Goal: Information Seeking & Learning: Check status

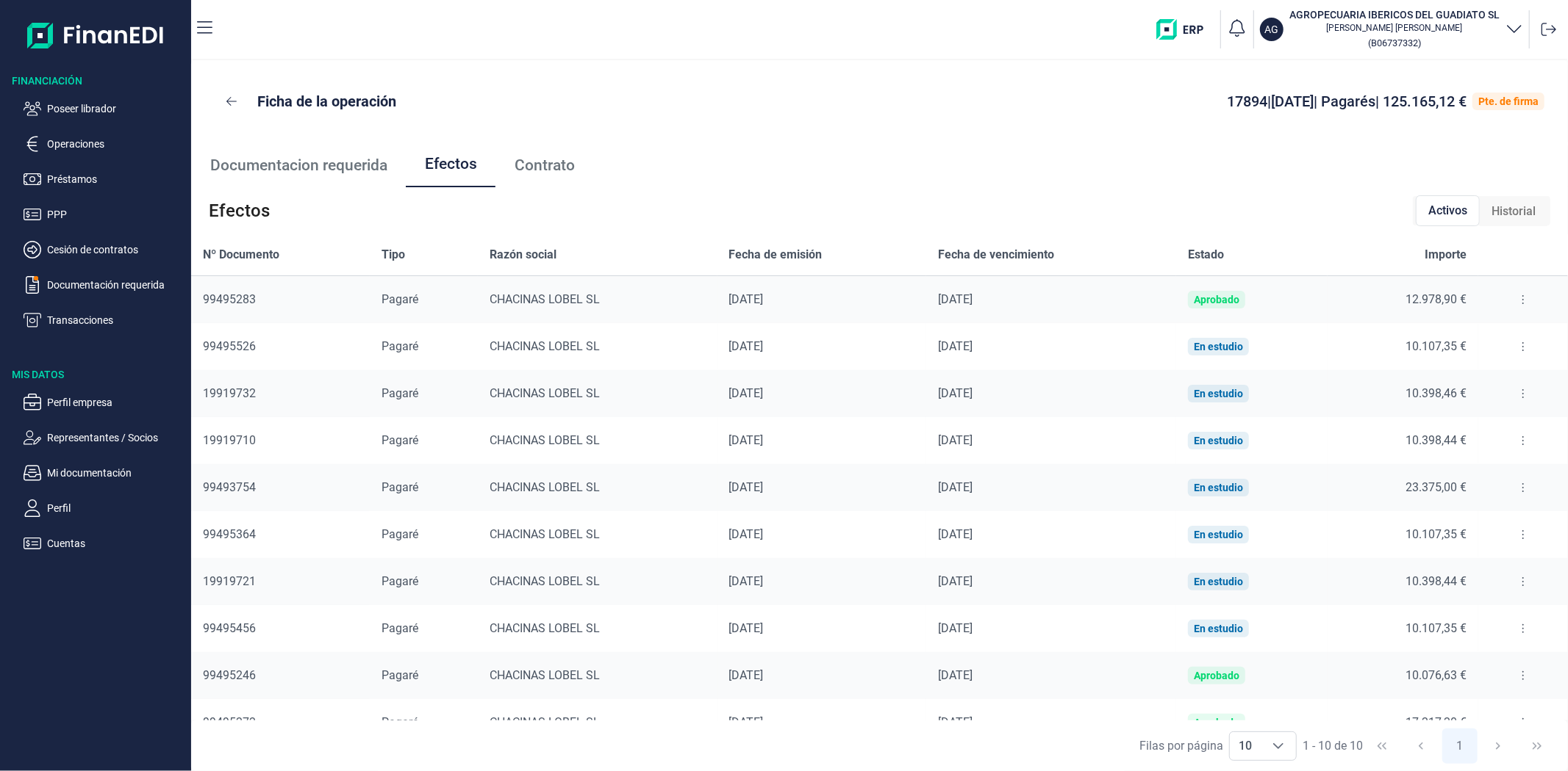
click at [810, 105] on div "Ficha de la operación 17894 | 17/09/2025 | Pagarés | 125.165,12 € Pte. de firma" at bounding box center [879, 101] width 1329 height 35
click at [701, 172] on ul "Documentacion requerida Efectos Contrato" at bounding box center [879, 165] width 1376 height 44
click at [1037, 186] on ul "Documentacion requerida Efectos Contrato" at bounding box center [879, 165] width 1376 height 44
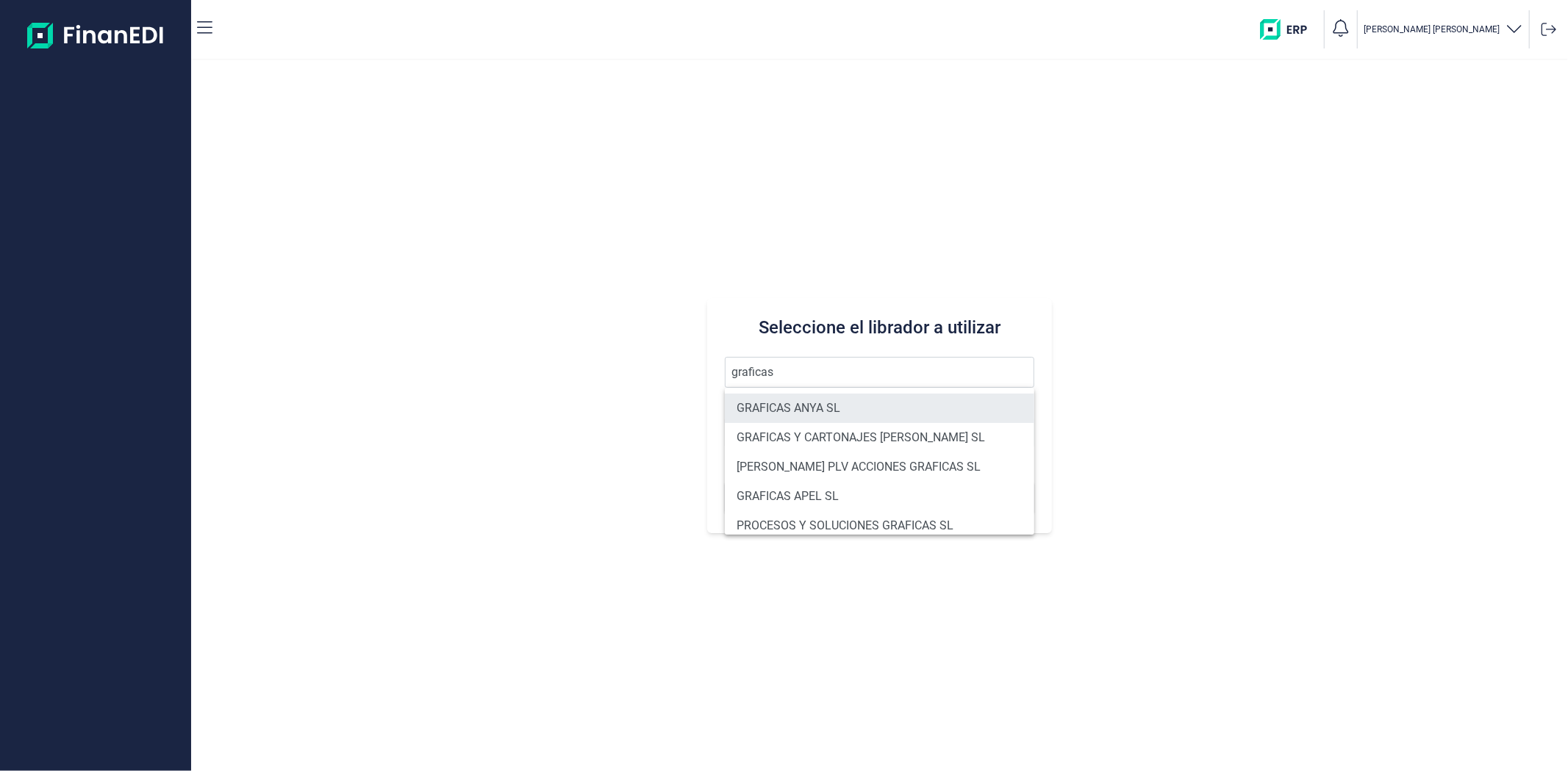
click at [801, 406] on li "GRAFICAS ANYA SL" at bounding box center [879, 409] width 309 height 30
type input "GRAFICAS ANYA SL"
type input "B80295686"
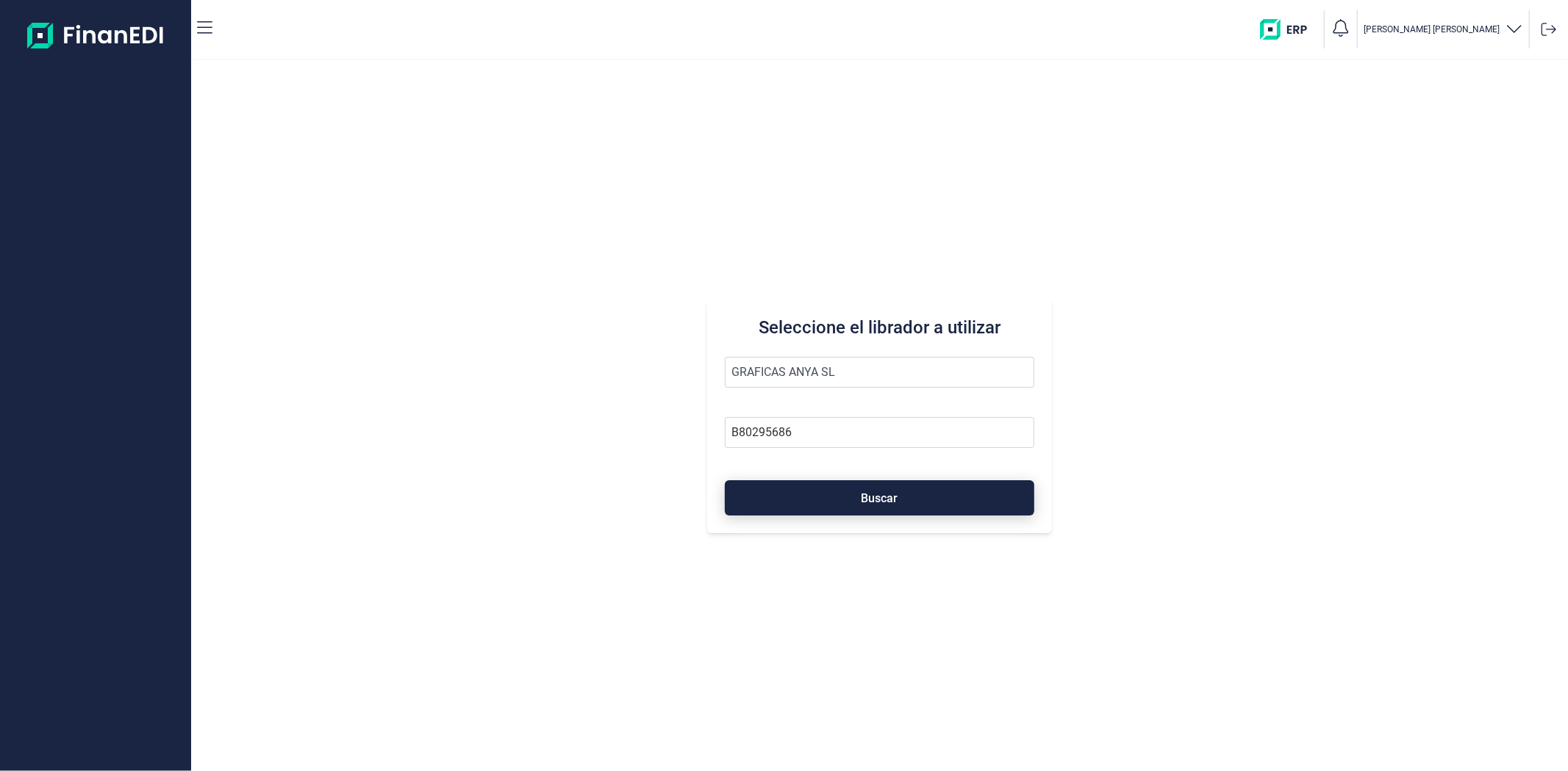
click at [922, 492] on button "Buscar" at bounding box center [879, 497] width 309 height 35
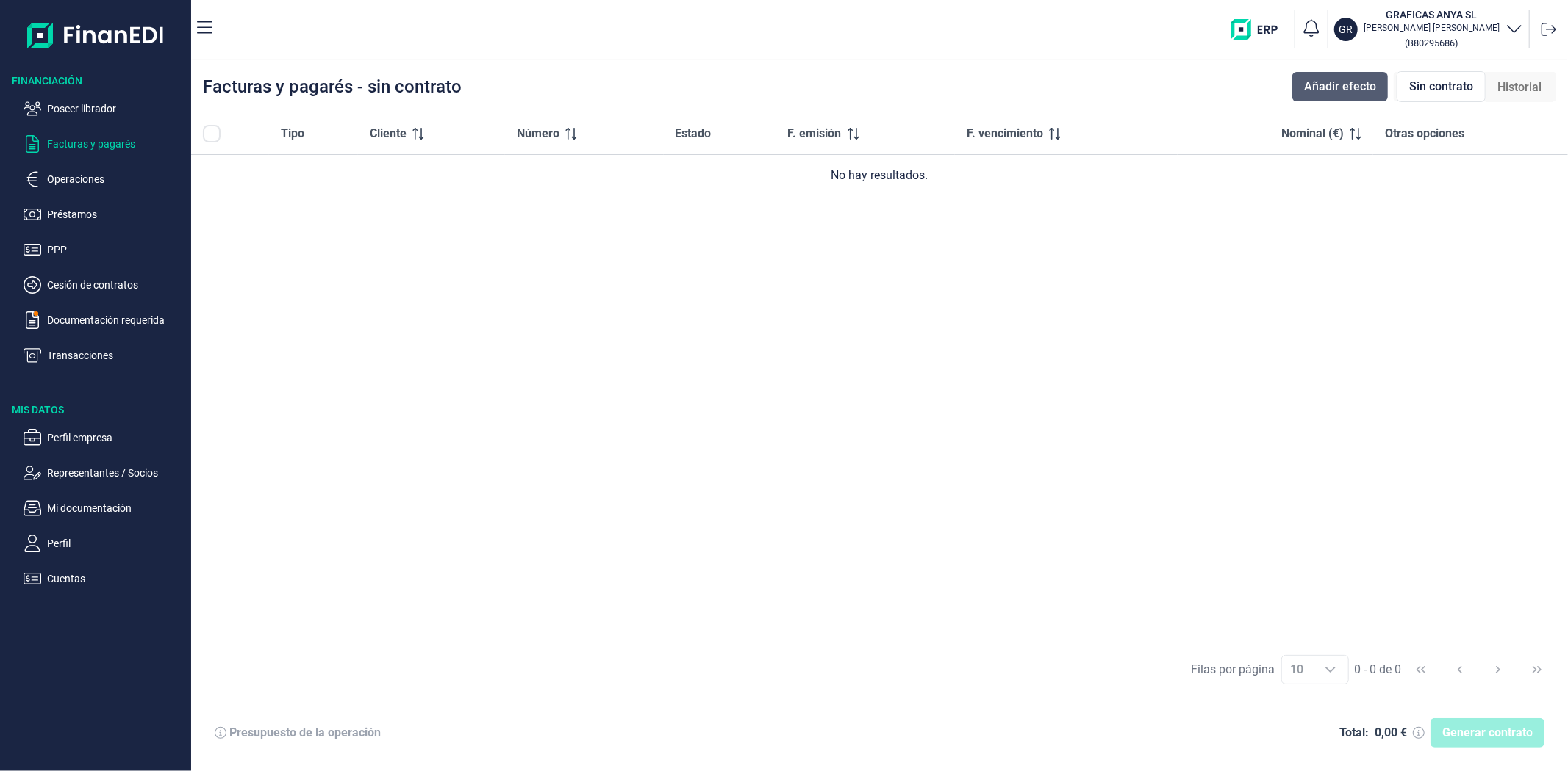
click at [1310, 88] on span "Añadir efecto" at bounding box center [1340, 86] width 72 height 17
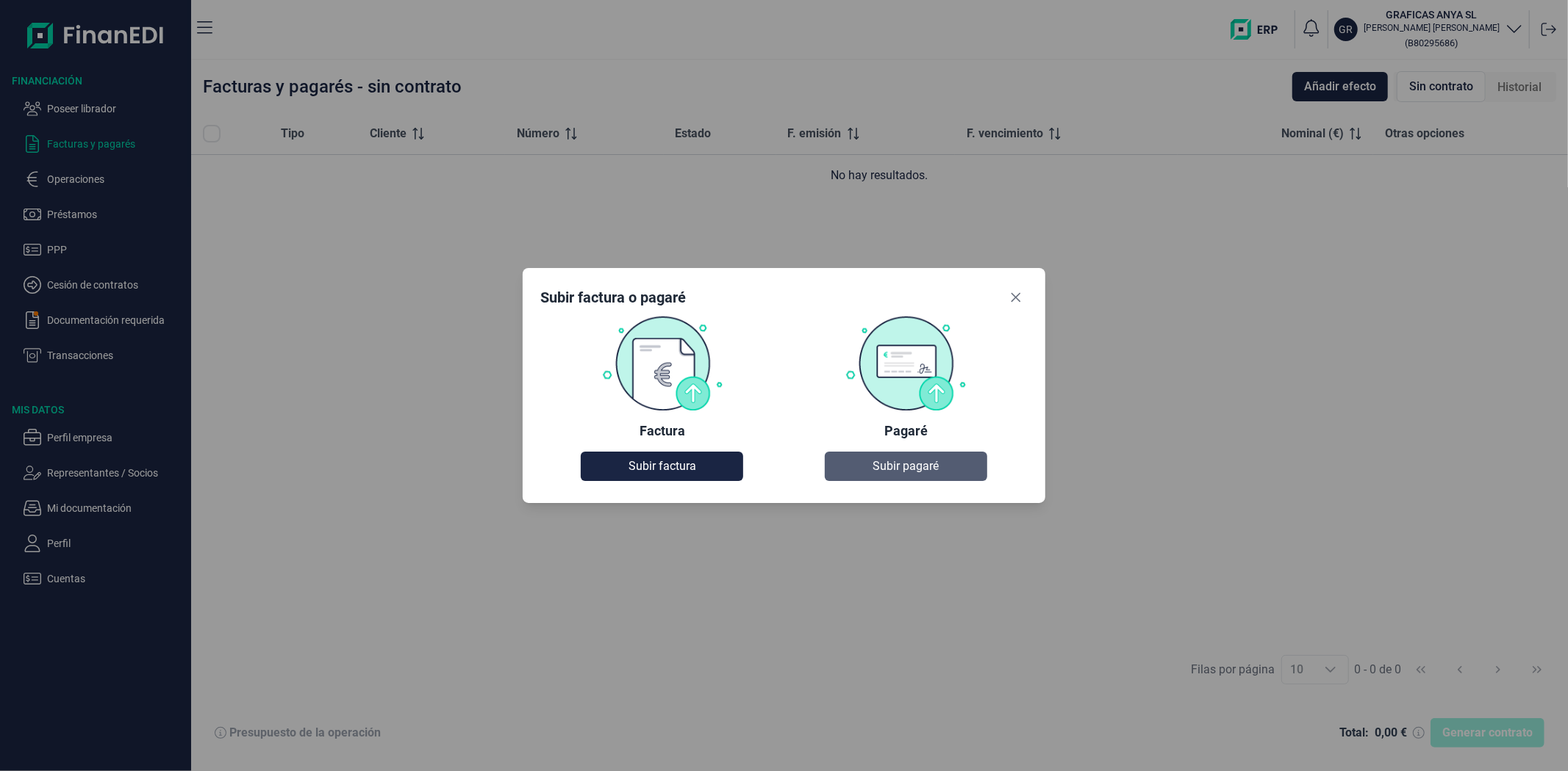
click at [939, 462] on button "Subir pagaré" at bounding box center [906, 467] width 162 height 30
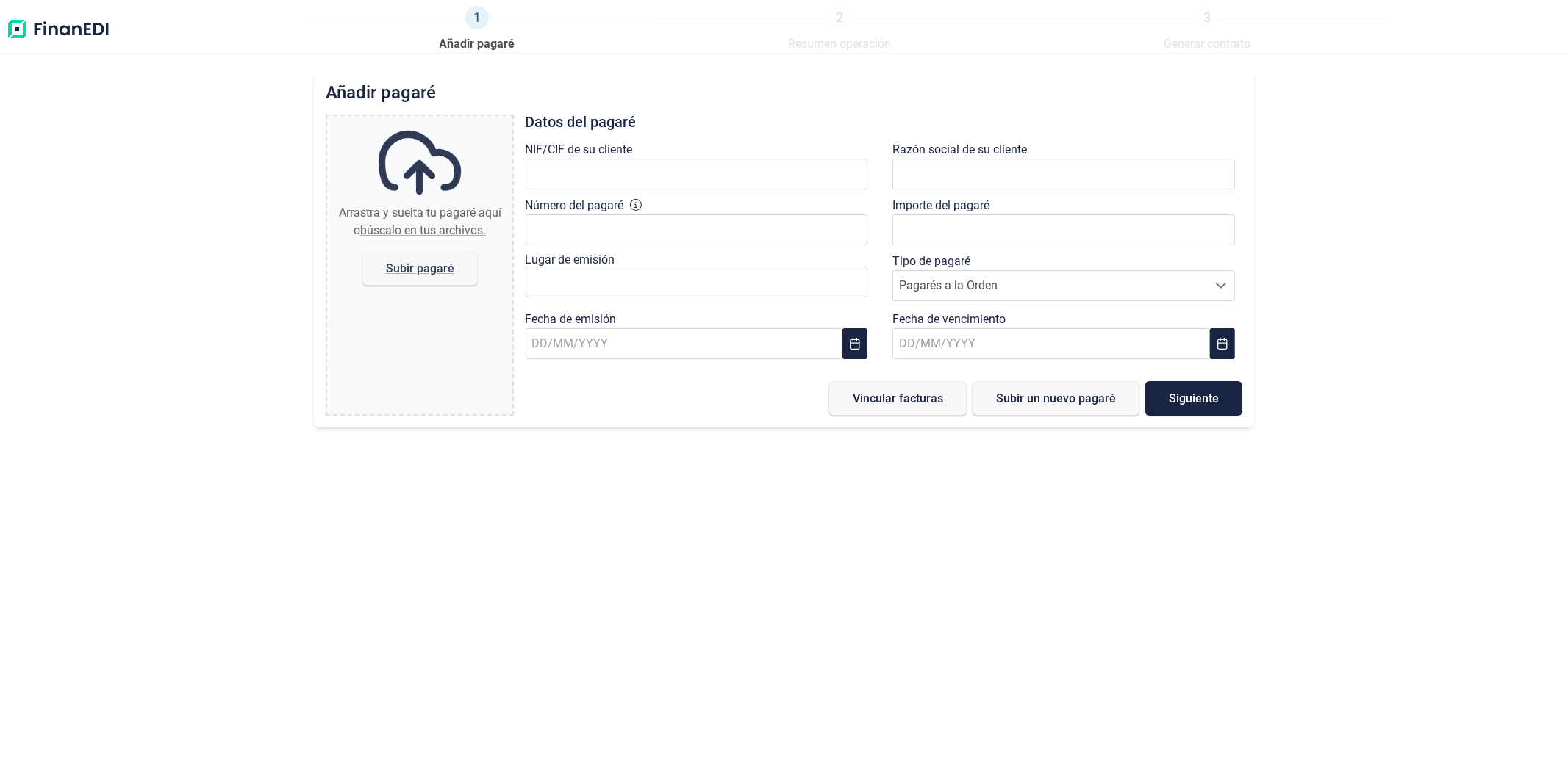
type input "0,00 €"
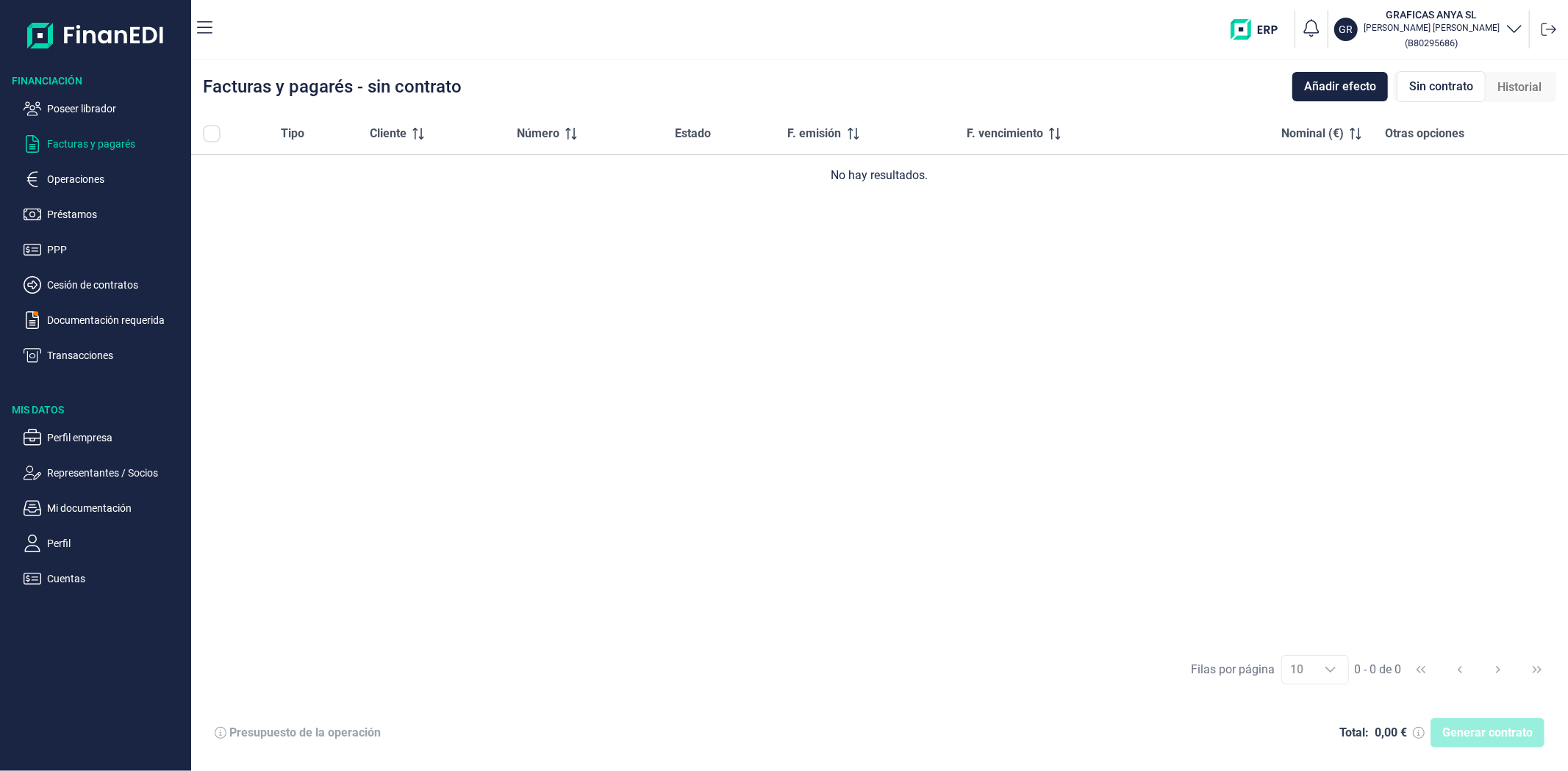
click at [1511, 91] on span "Historial" at bounding box center [1519, 87] width 44 height 17
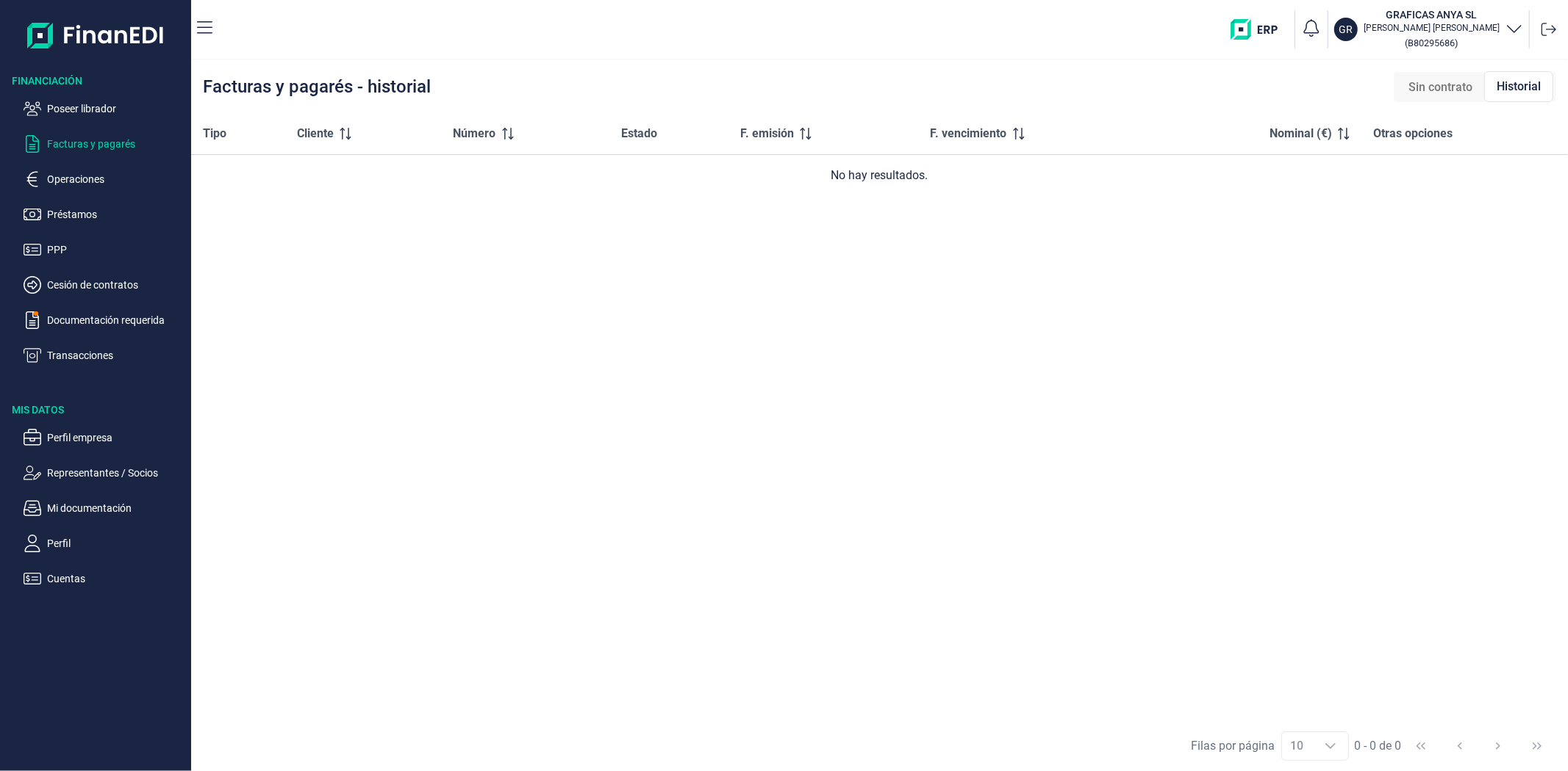
click at [1446, 91] on span "Sin contrato" at bounding box center [1440, 87] width 64 height 17
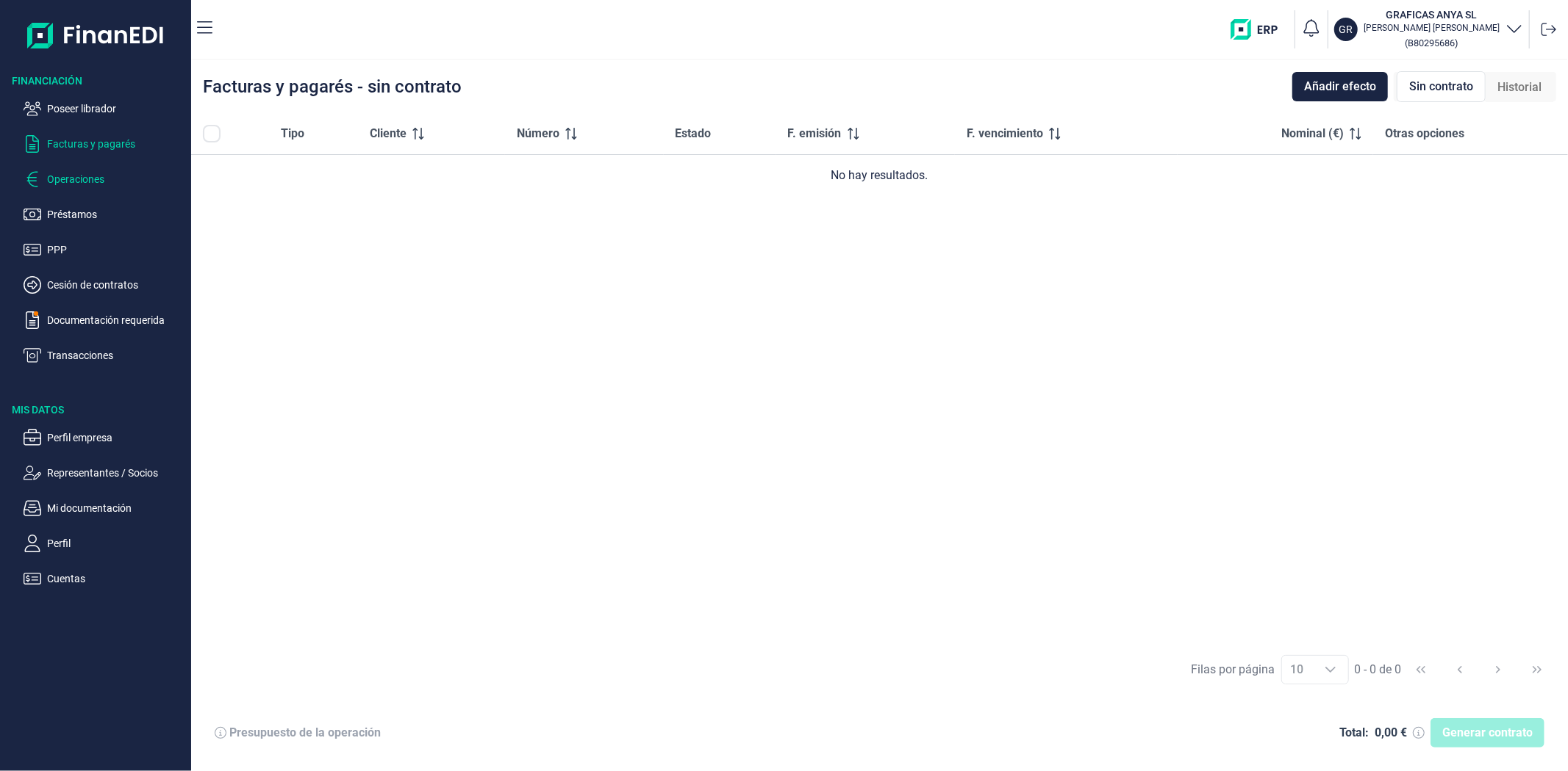
click at [89, 175] on p "Operaciones" at bounding box center [116, 179] width 139 height 17
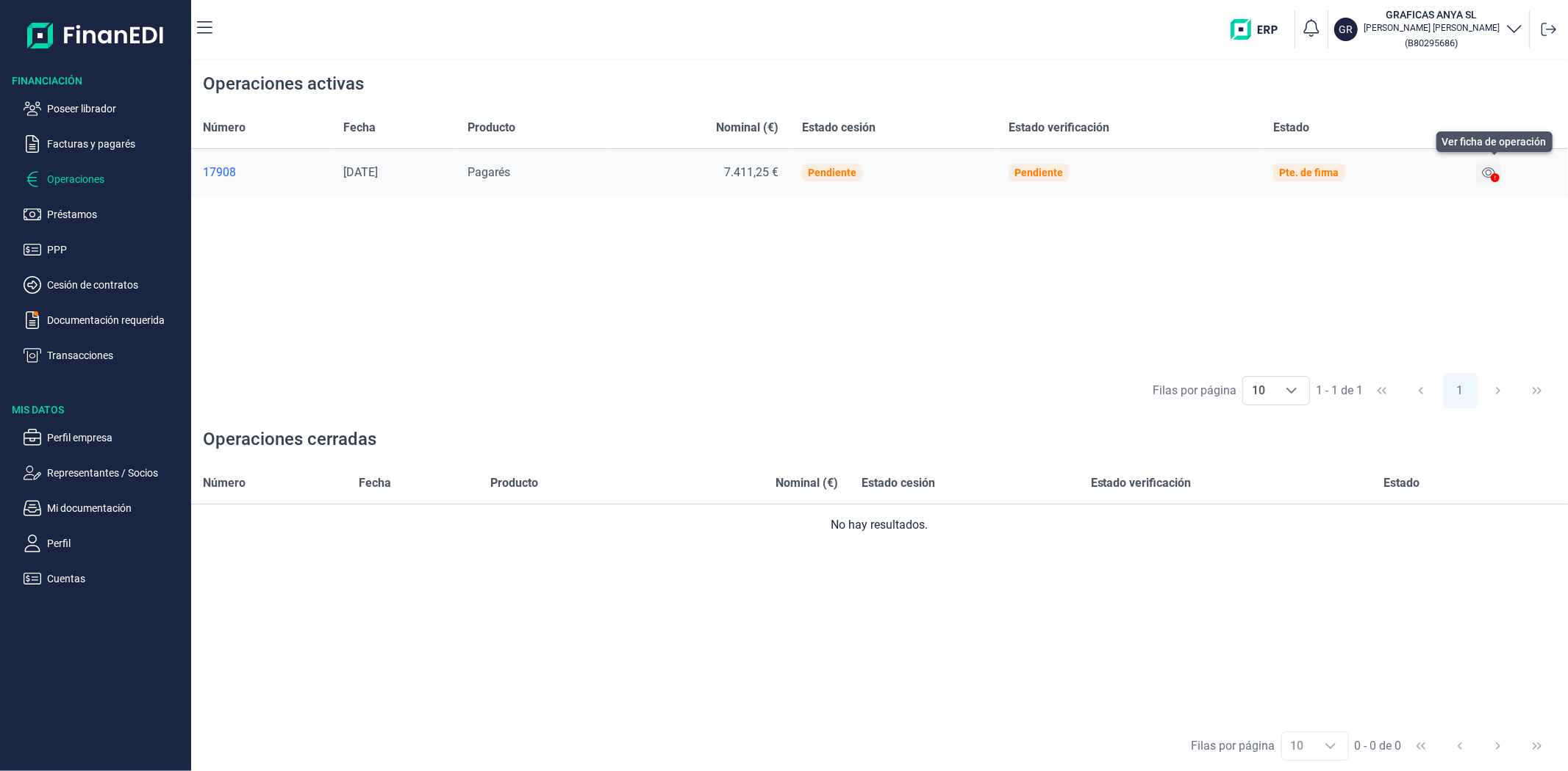
click at [1493, 170] on icon at bounding box center [1488, 172] width 13 height 10
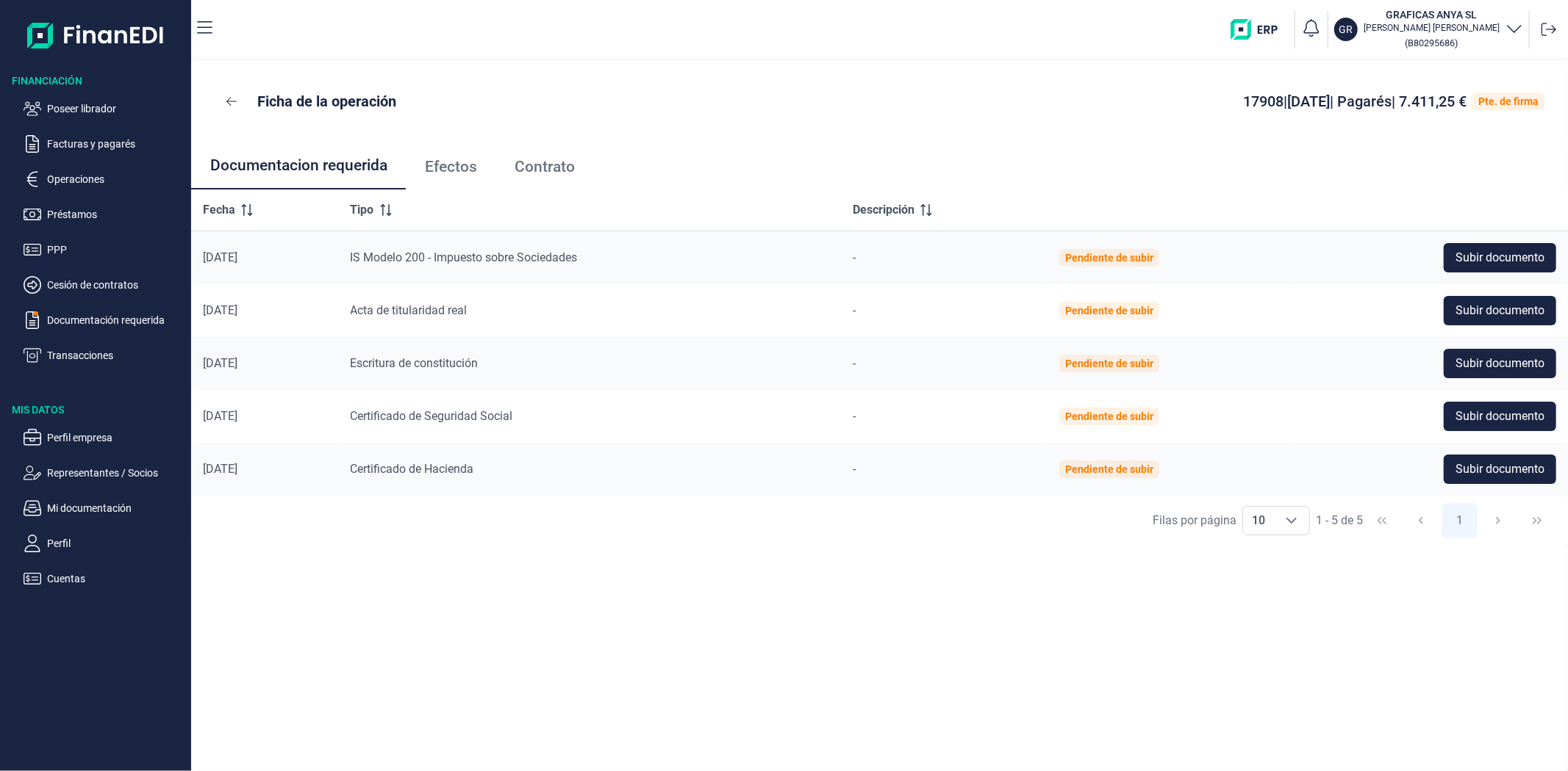
click at [482, 619] on div "Ficha de la operación 17908 | 17/09/2025 | Pagarés | 7.411,25 € Pte. de firma D…" at bounding box center [879, 416] width 1376 height 711
click at [56, 172] on p "Operaciones" at bounding box center [116, 179] width 139 height 17
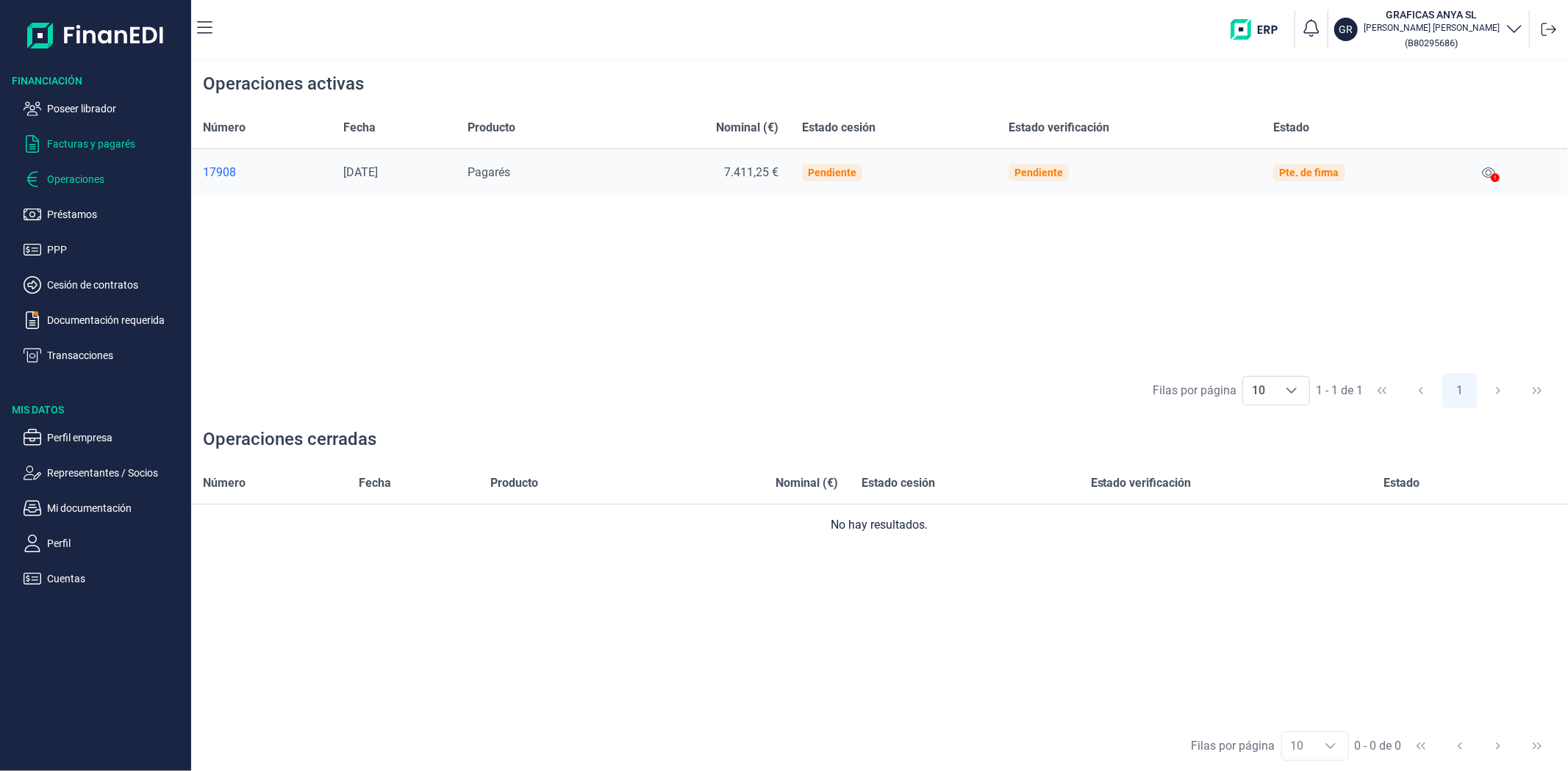
click at [108, 140] on p "Facturas y pagarés" at bounding box center [116, 144] width 139 height 17
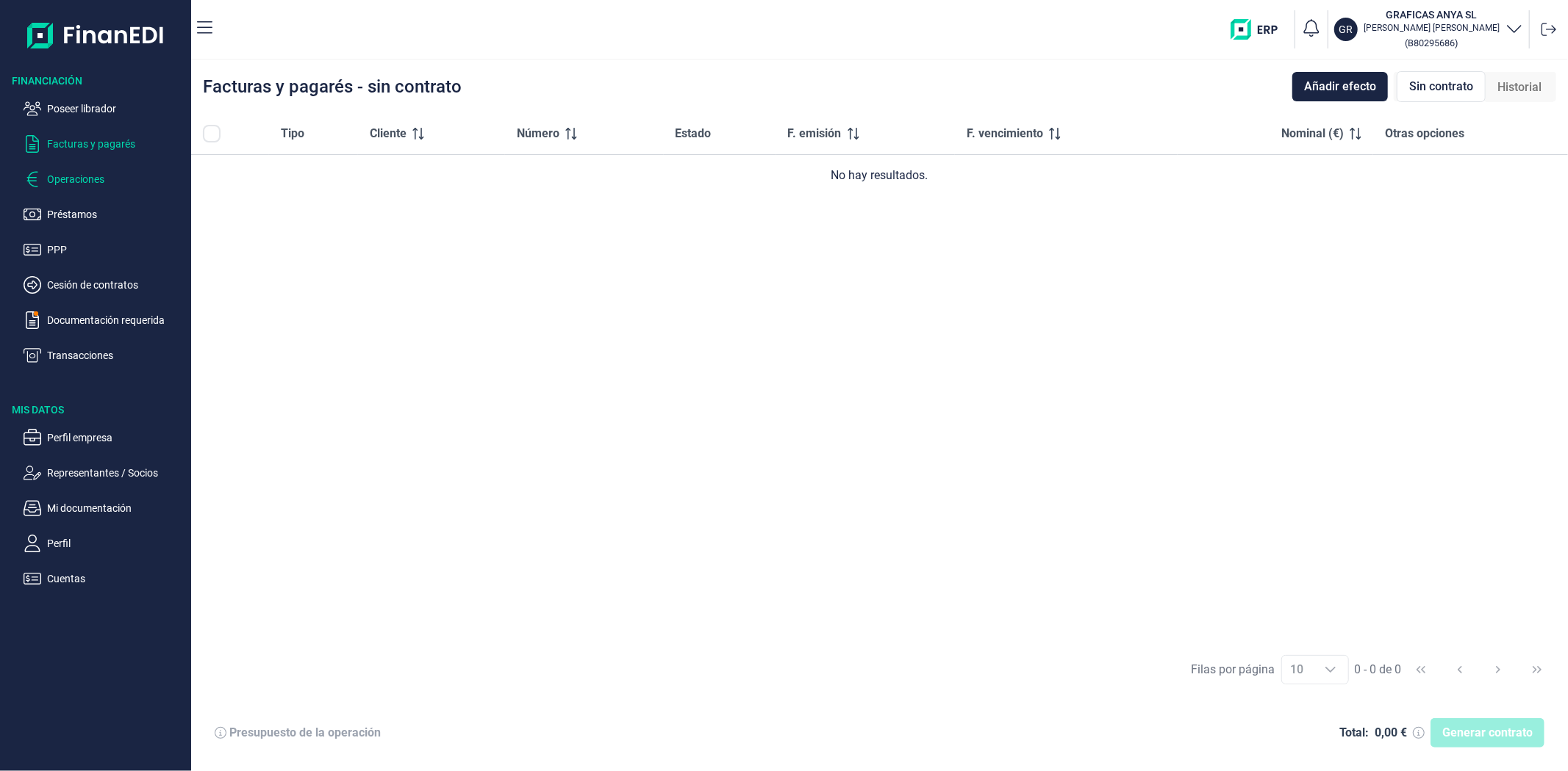
click at [94, 178] on p "Operaciones" at bounding box center [116, 179] width 139 height 17
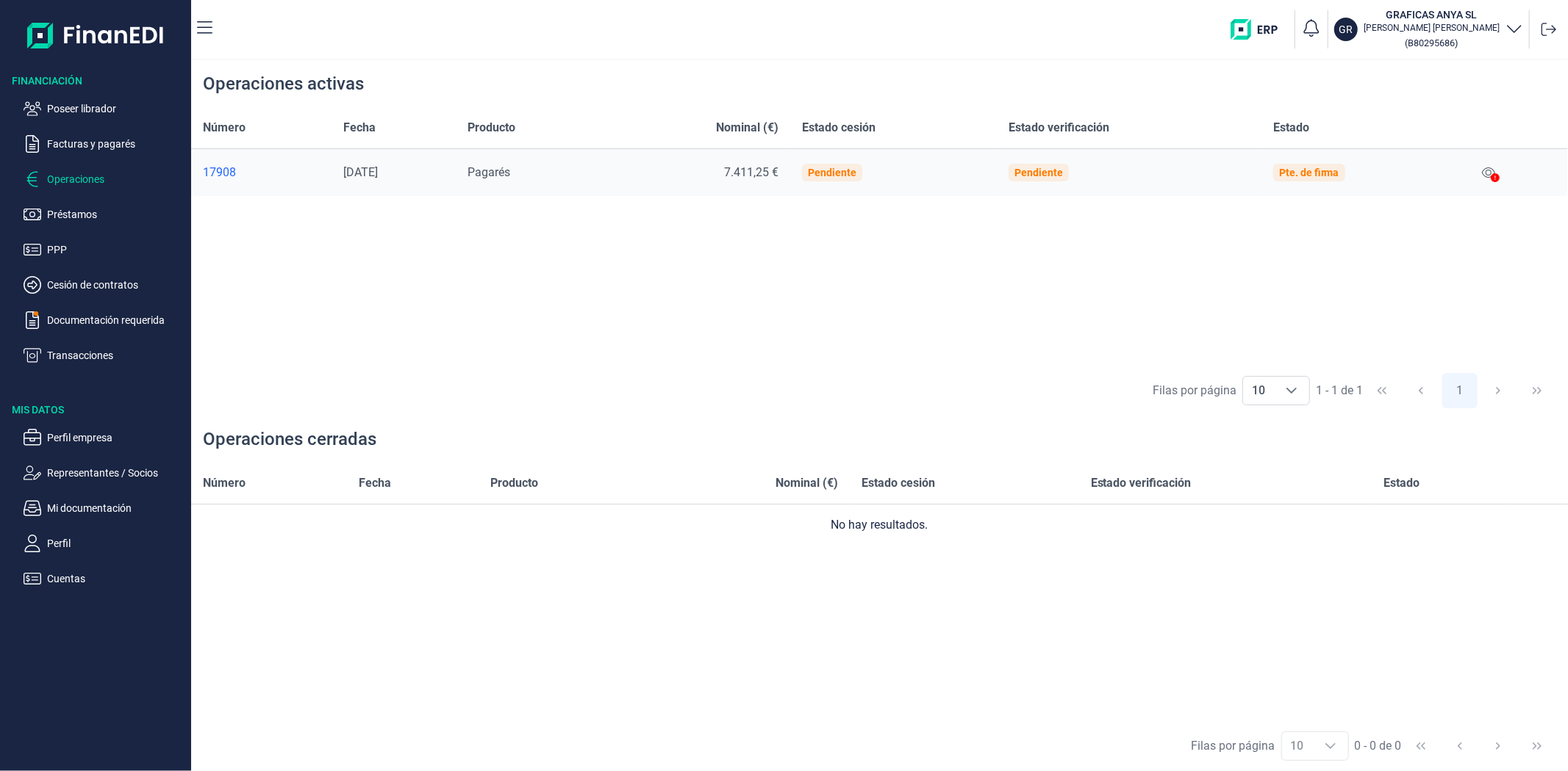
click at [222, 172] on div "17908" at bounding box center [261, 172] width 118 height 15
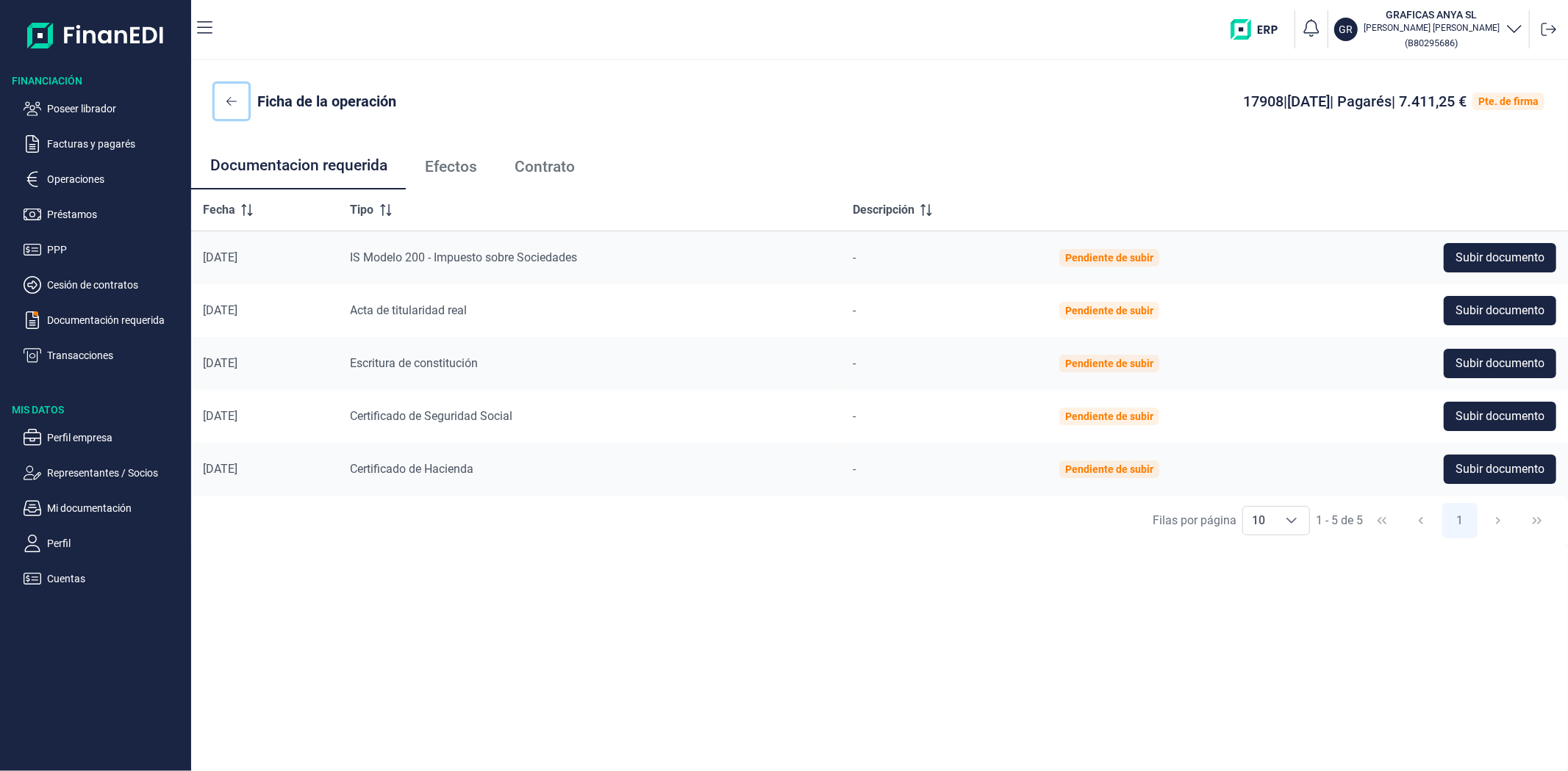
click at [238, 103] on button at bounding box center [231, 101] width 34 height 35
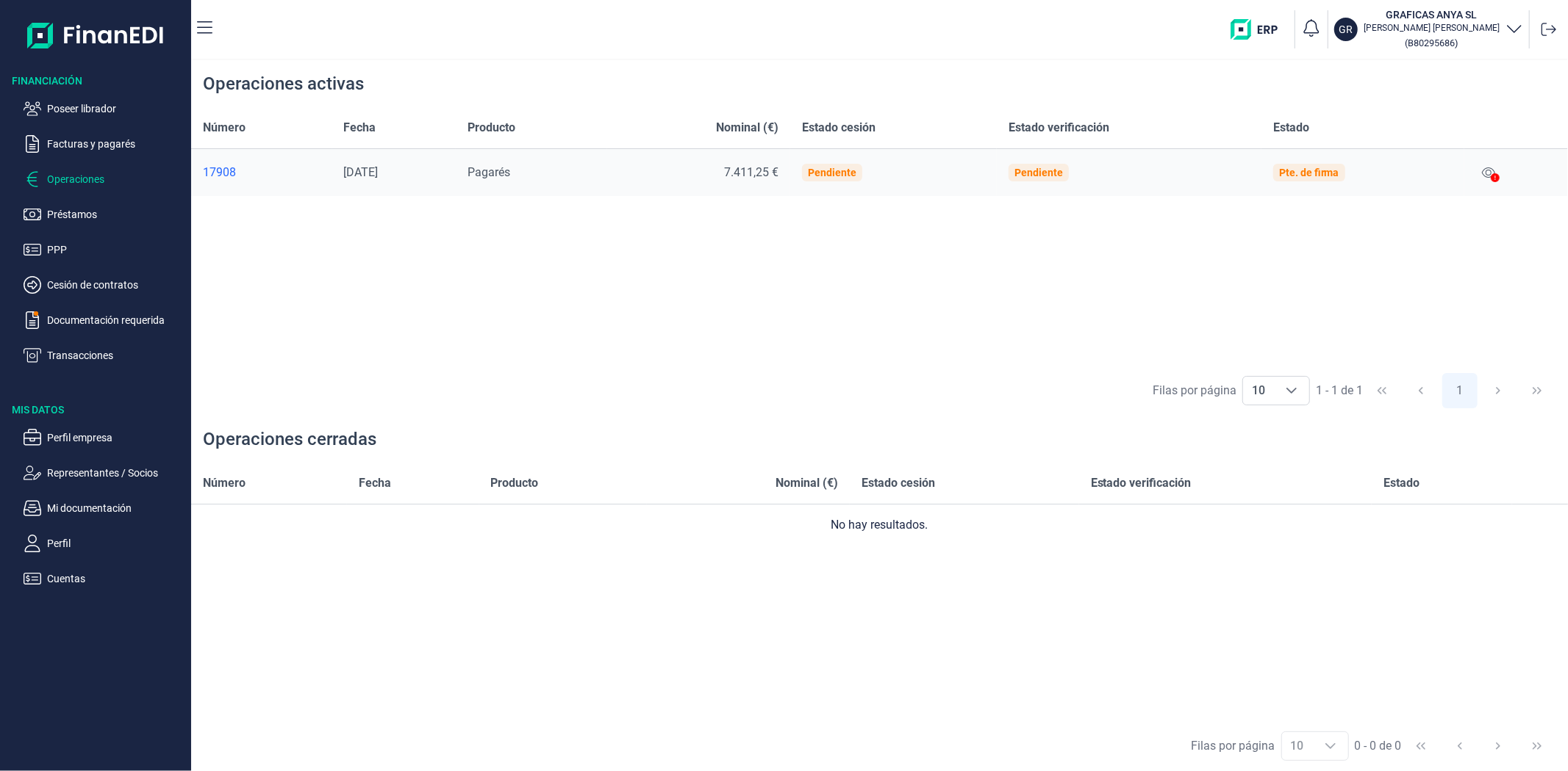
click at [1497, 180] on icon at bounding box center [1495, 178] width 9 height 9
click at [1493, 172] on icon at bounding box center [1488, 172] width 13 height 11
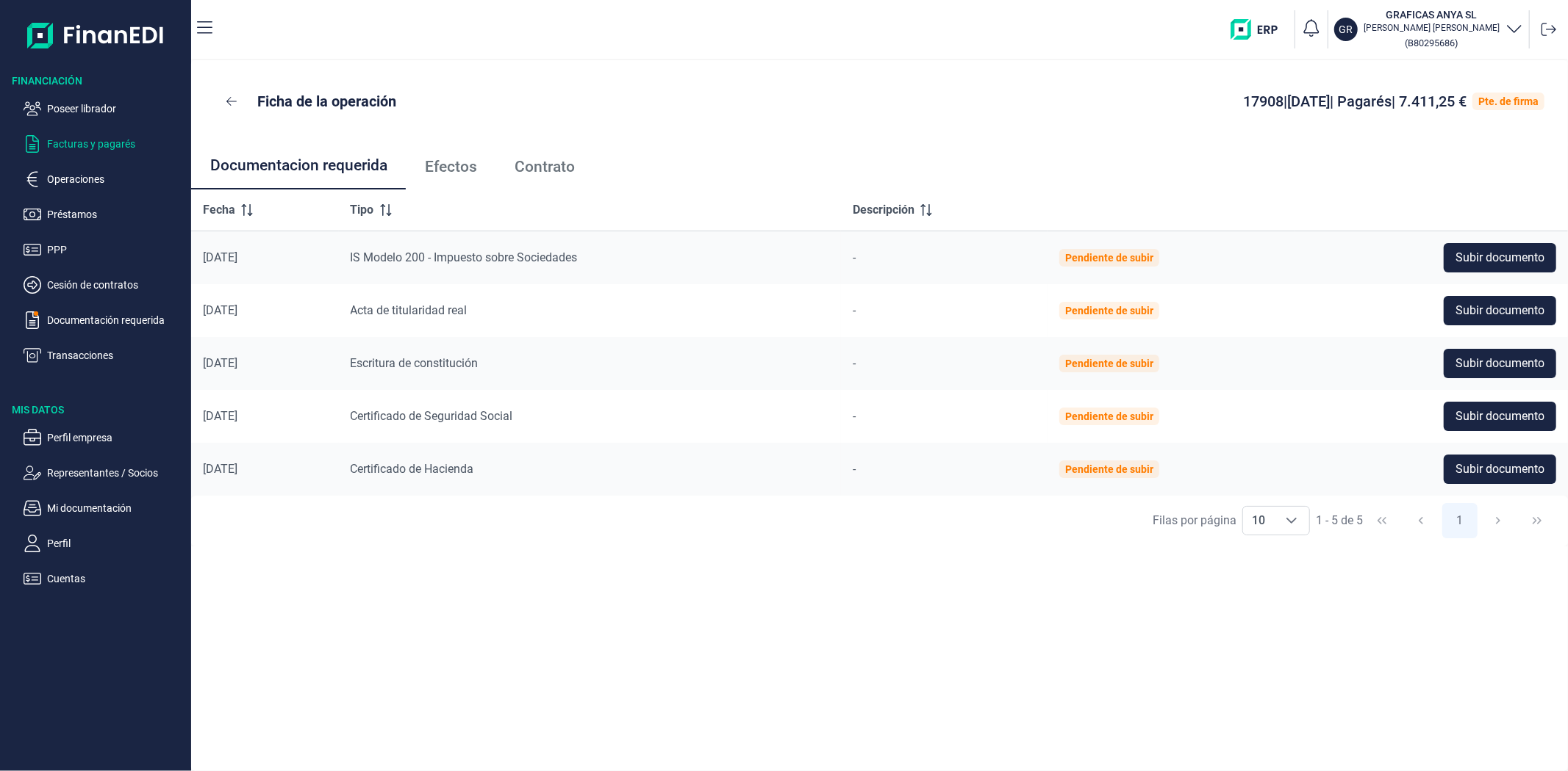
click at [71, 139] on p "Facturas y pagarés" at bounding box center [116, 144] width 139 height 17
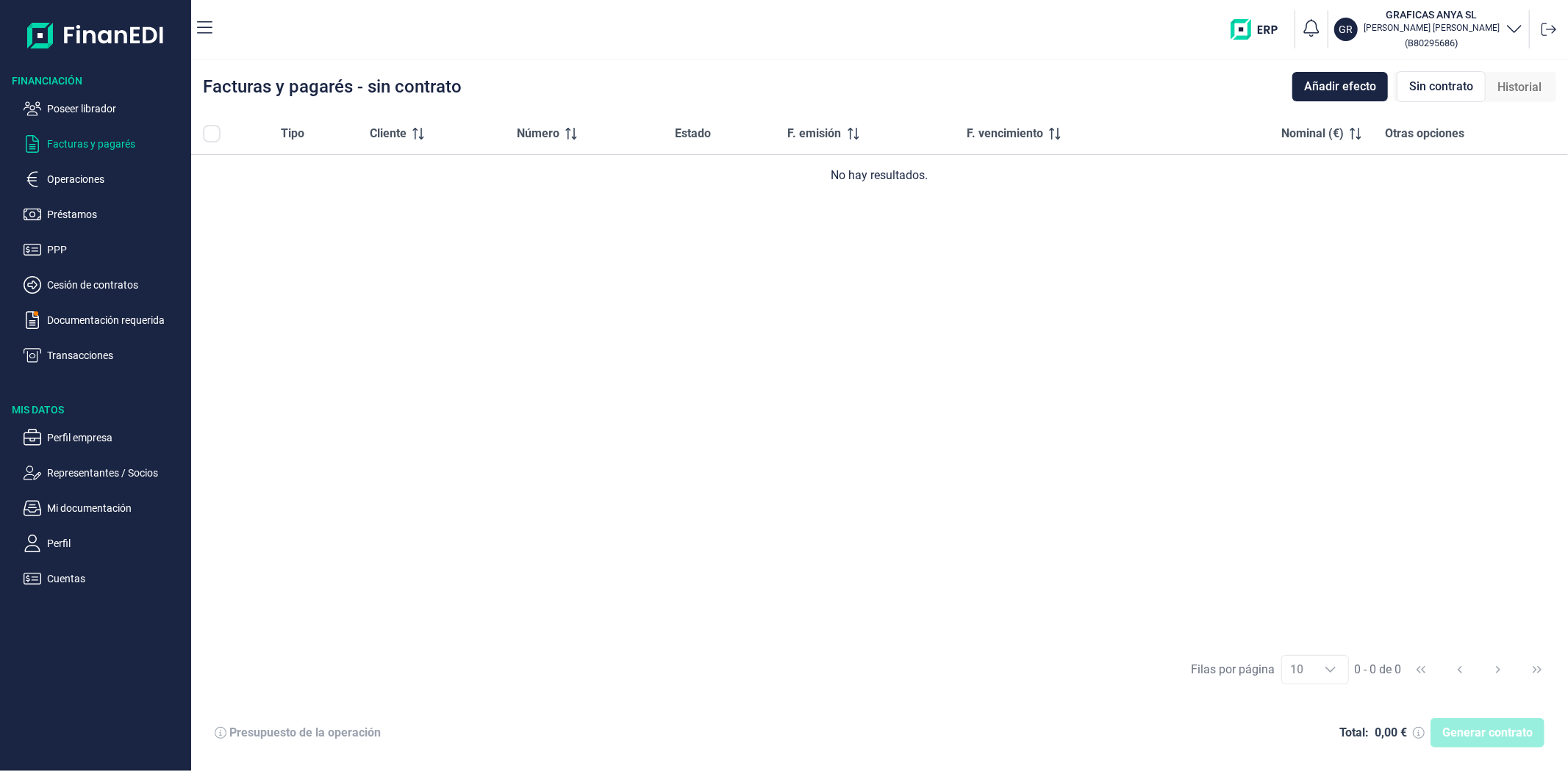
click at [221, 739] on span "Presupuesto de la operación" at bounding box center [297, 733] width 166 height 15
click at [217, 731] on icon at bounding box center [220, 733] width 11 height 11
click at [312, 736] on div "Presupuesto de la operación" at bounding box center [305, 733] width 152 height 15
click at [362, 736] on div "Presupuesto de la operación" at bounding box center [305, 733] width 152 height 15
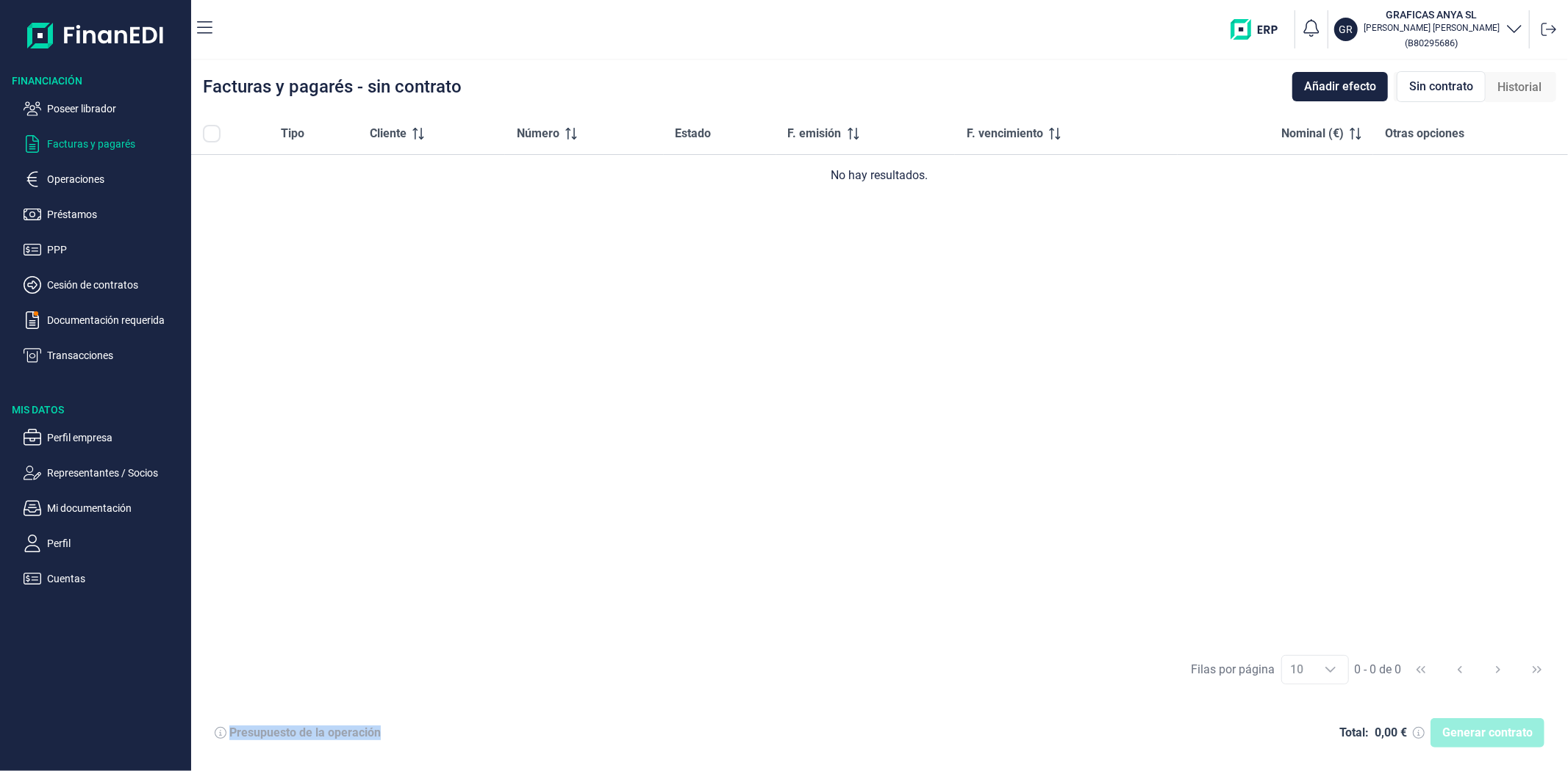
drag, startPoint x: 401, startPoint y: 736, endPoint x: 214, endPoint y: 736, distance: 187.0
click at [214, 736] on div "Presupuesto de la operación Total: 0,00 € Generar contrato" at bounding box center [879, 733] width 1353 height 53
click at [363, 686] on div "Filas por página 10 10 10 0 - 0 de 0" at bounding box center [879, 669] width 1376 height 51
click at [82, 181] on p "Operaciones" at bounding box center [116, 179] width 139 height 17
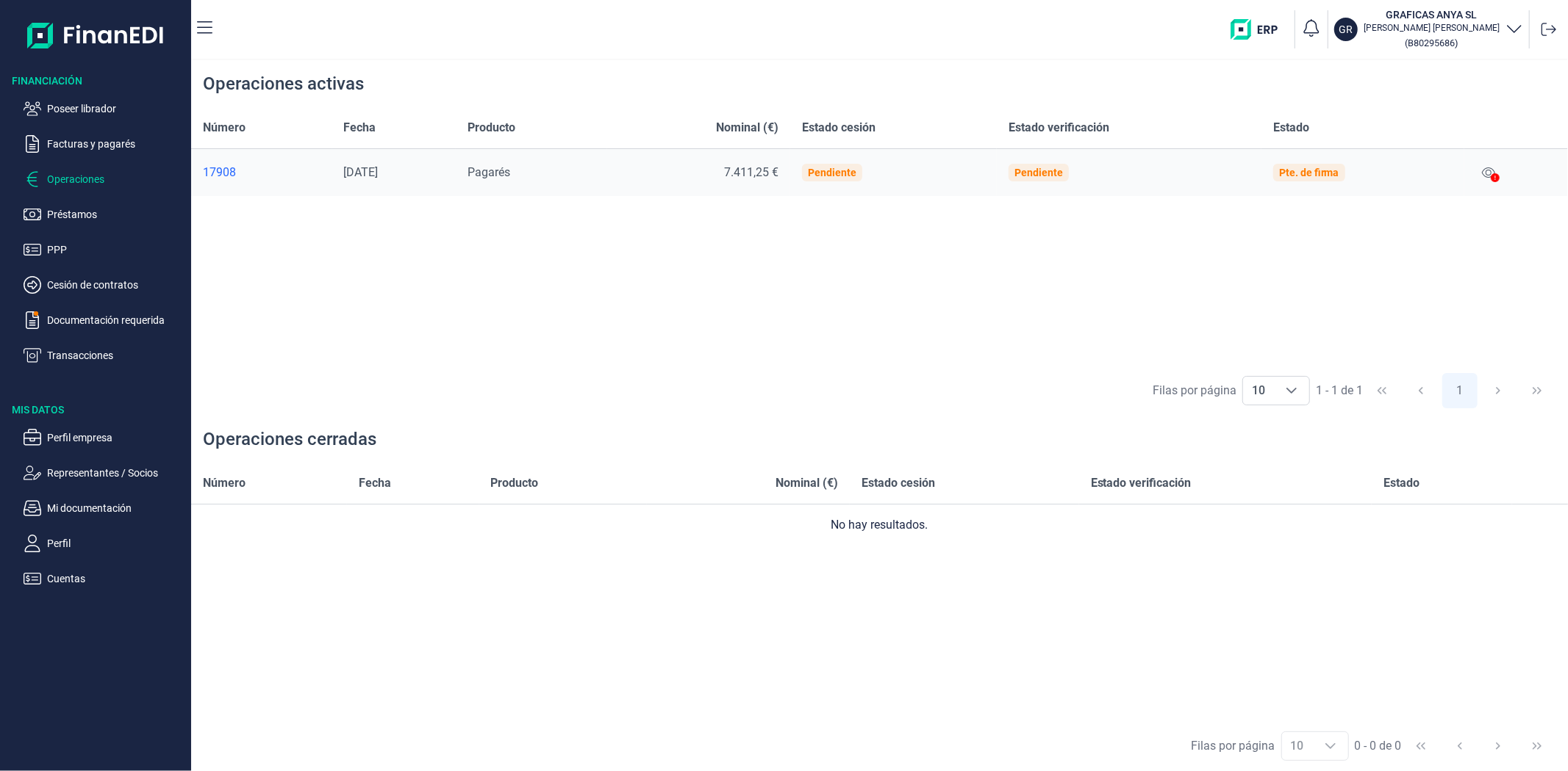
drag, startPoint x: 81, startPoint y: 150, endPoint x: 1389, endPoint y: 187, distance: 1308.5
click at [1389, 187] on div "Financiación Poseer librador Facturas y pagarés Operaciones Préstamos PPP Cesió…" at bounding box center [784, 385] width 1568 height 771
click at [1497, 171] on div at bounding box center [1495, 179] width 9 height 17
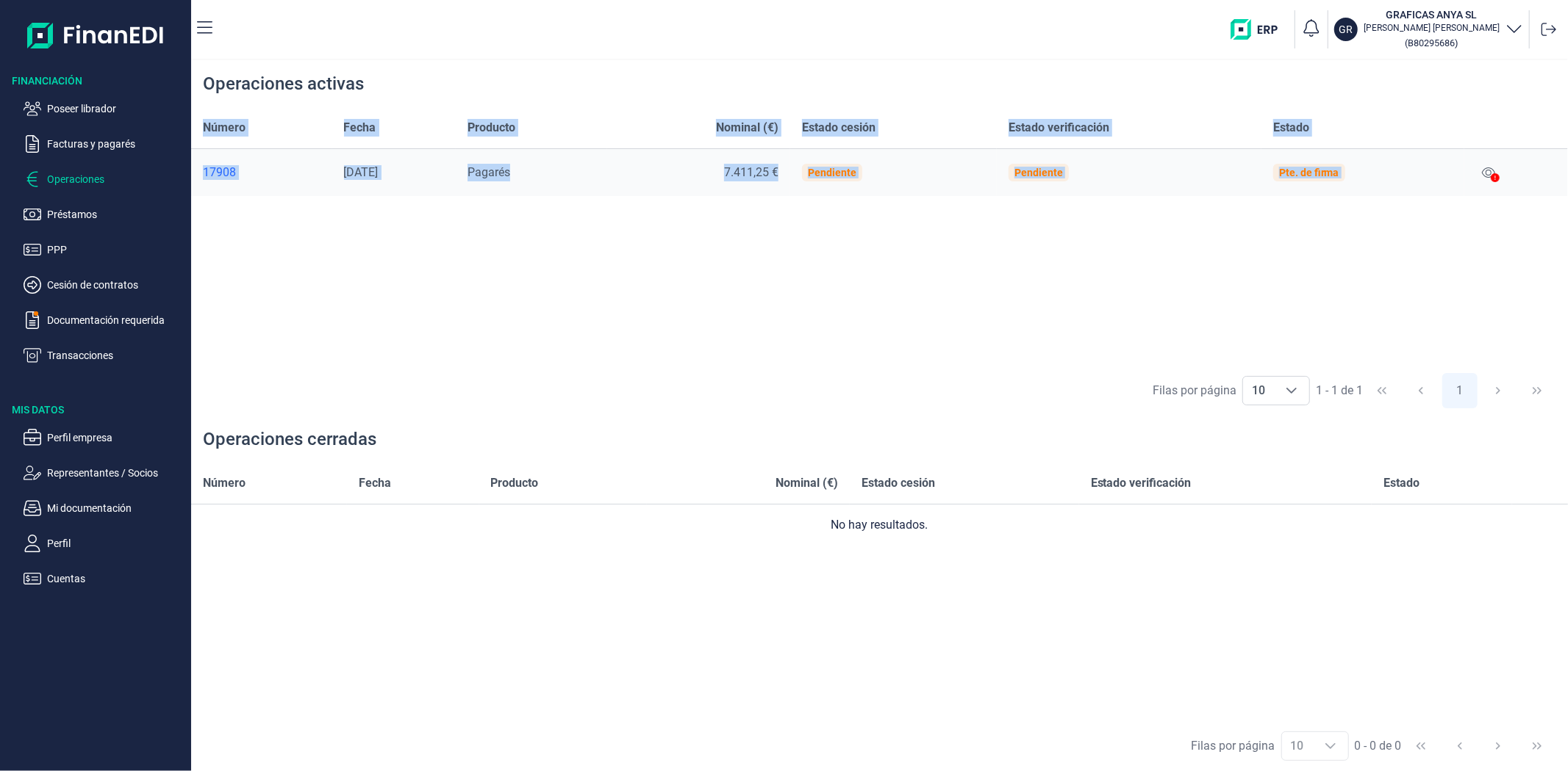
click at [1495, 172] on div at bounding box center [1495, 179] width 9 height 17
click at [1487, 173] on icon at bounding box center [1488, 172] width 13 height 10
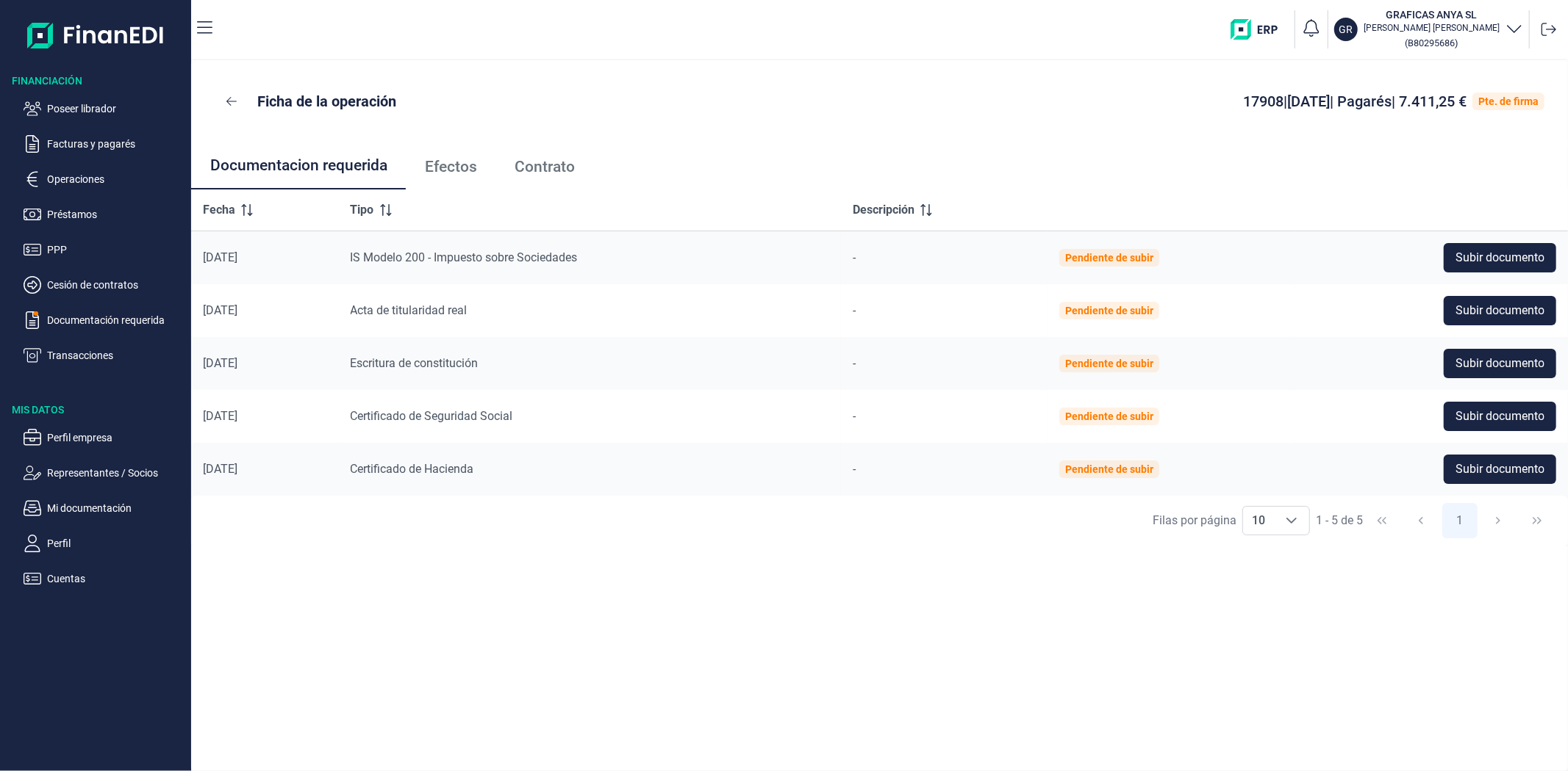
click at [443, 166] on span "Efectos" at bounding box center [451, 167] width 52 height 16
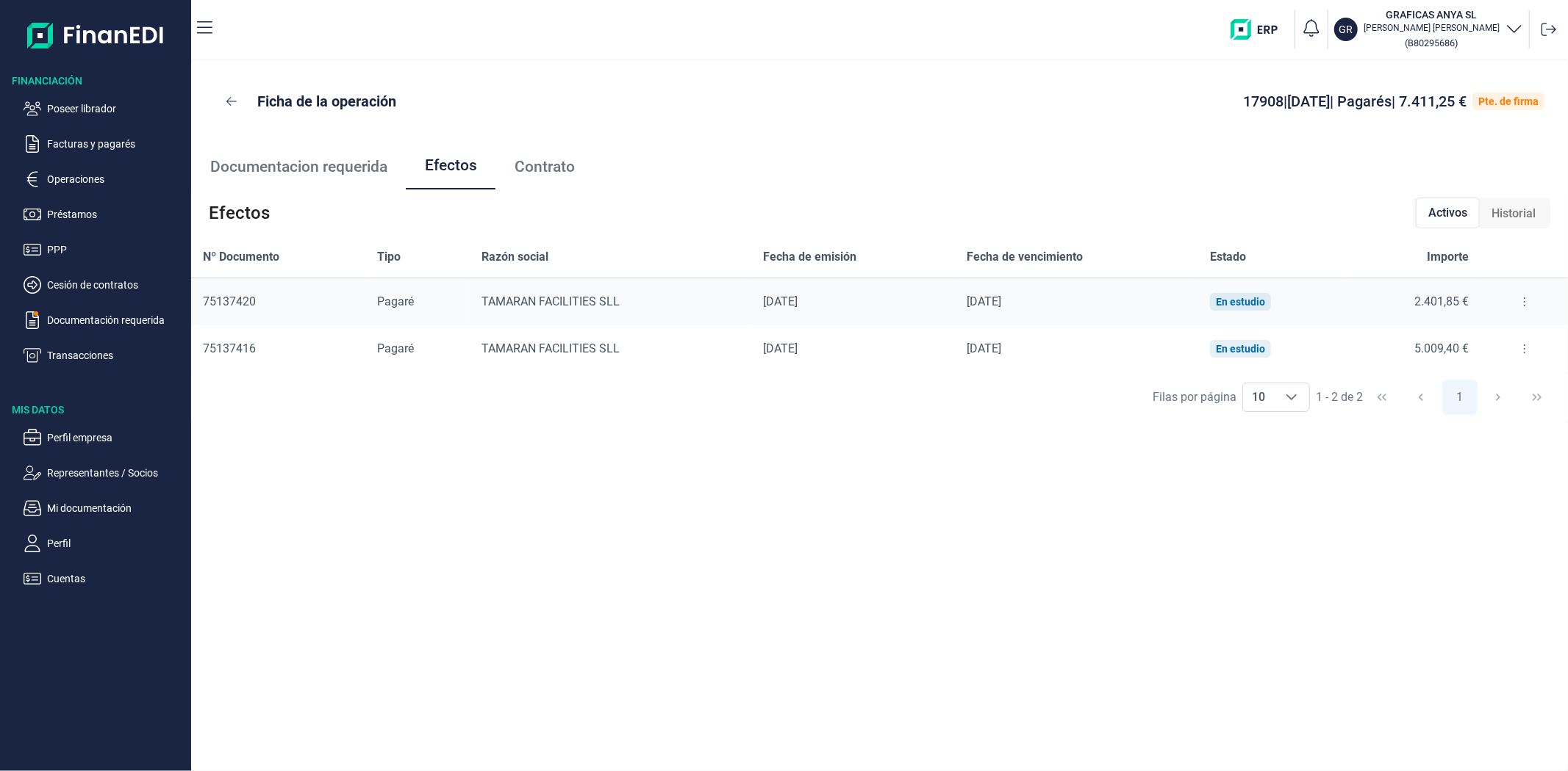
click at [1521, 300] on button at bounding box center [1524, 301] width 26 height 24
click at [1461, 342] on span "Detalles efecto" at bounding box center [1476, 338] width 67 height 15
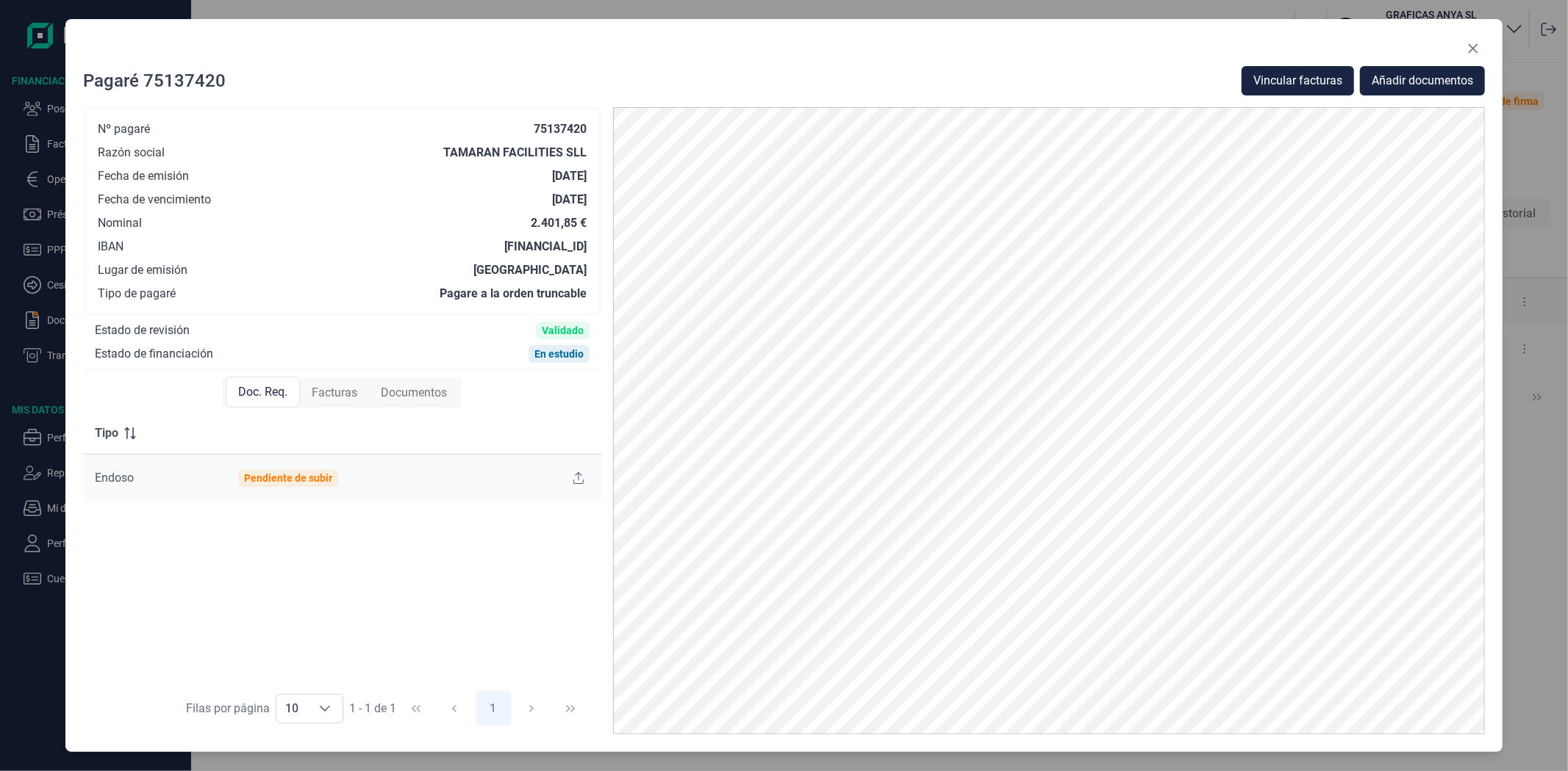
click at [1461, 45] on div at bounding box center [1472, 48] width 24 height 24
click at [1479, 44] on icon "Close" at bounding box center [1472, 48] width 11 height 11
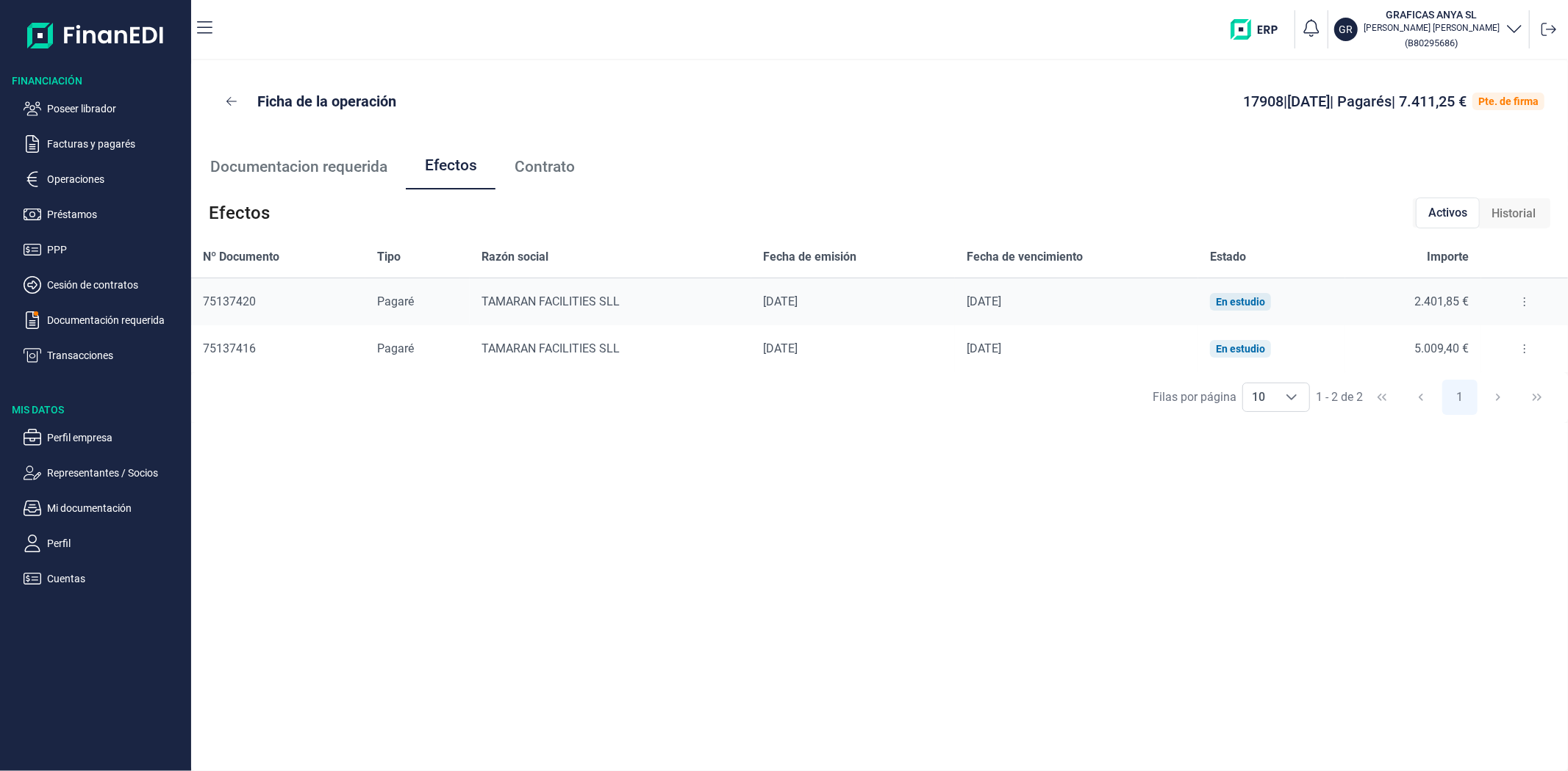
click at [309, 166] on span "Documentacion requerida" at bounding box center [298, 167] width 177 height 16
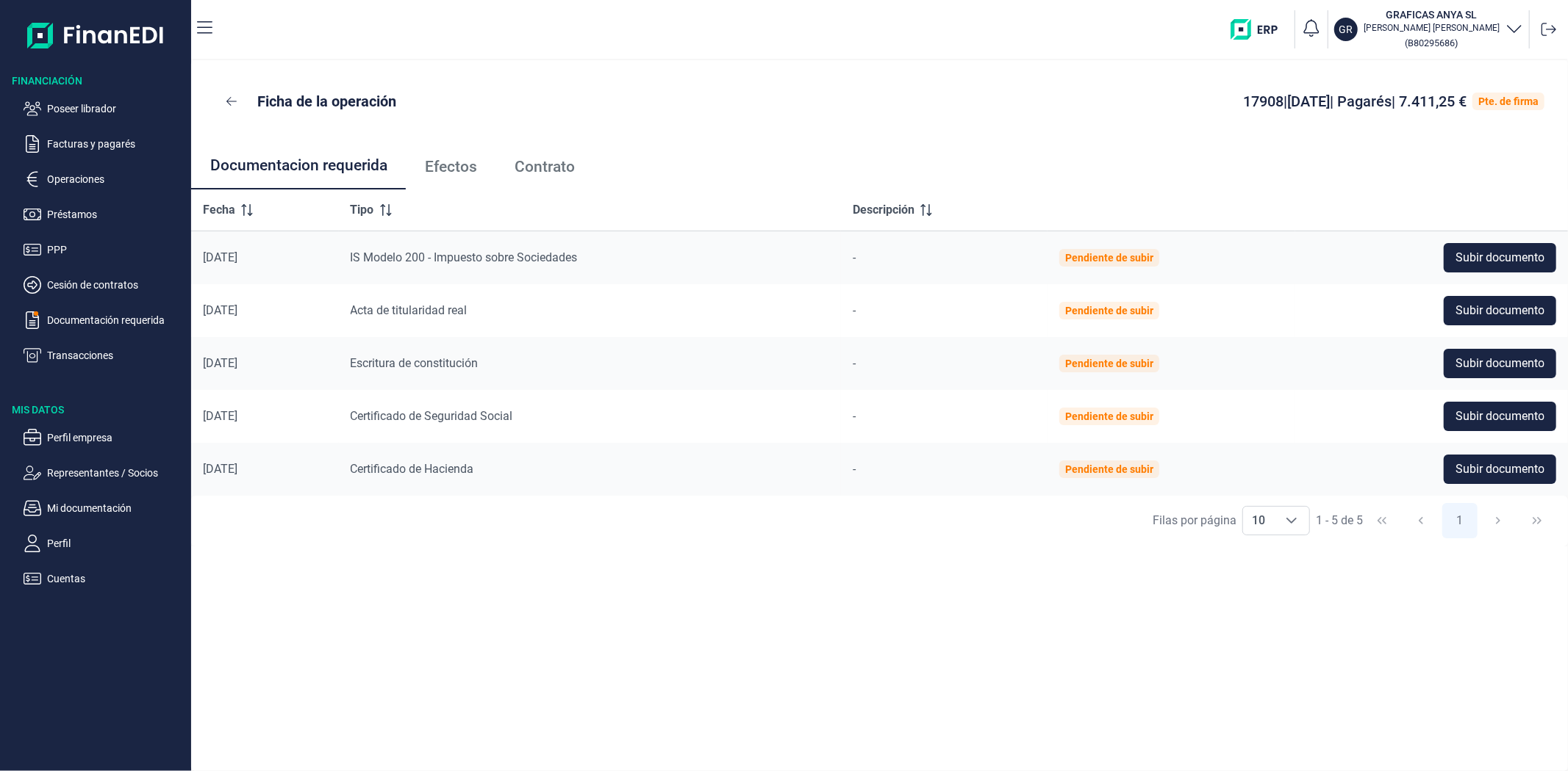
click at [518, 162] on span "Contrato" at bounding box center [544, 167] width 60 height 16
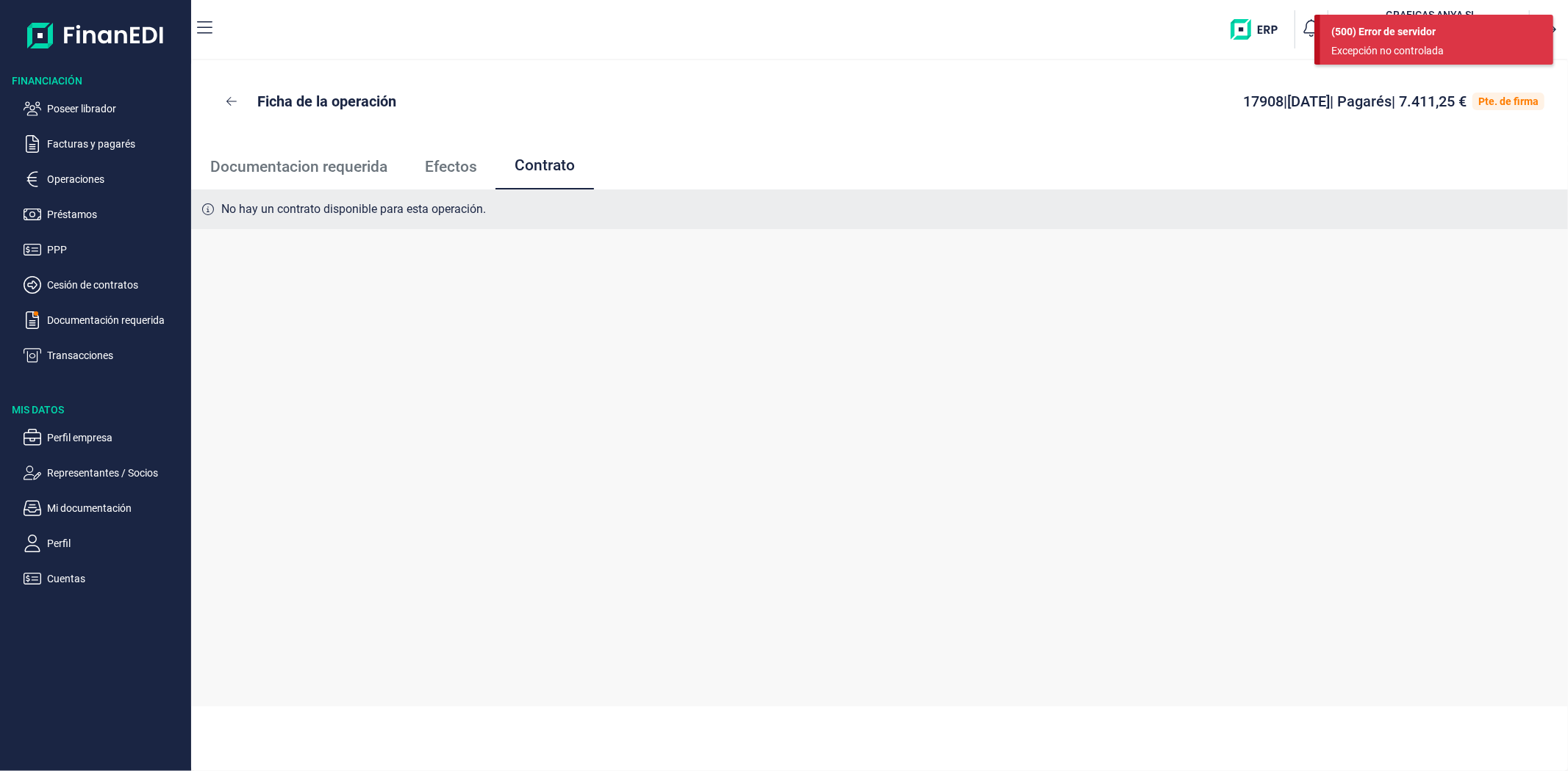
click at [204, 101] on div "Ficha de la operación 17908 | 17/09/2025 | Pagarés | 7.411,25 € Pte. de firma" at bounding box center [879, 101] width 1376 height 82
click at [241, 101] on button at bounding box center [231, 101] width 34 height 35
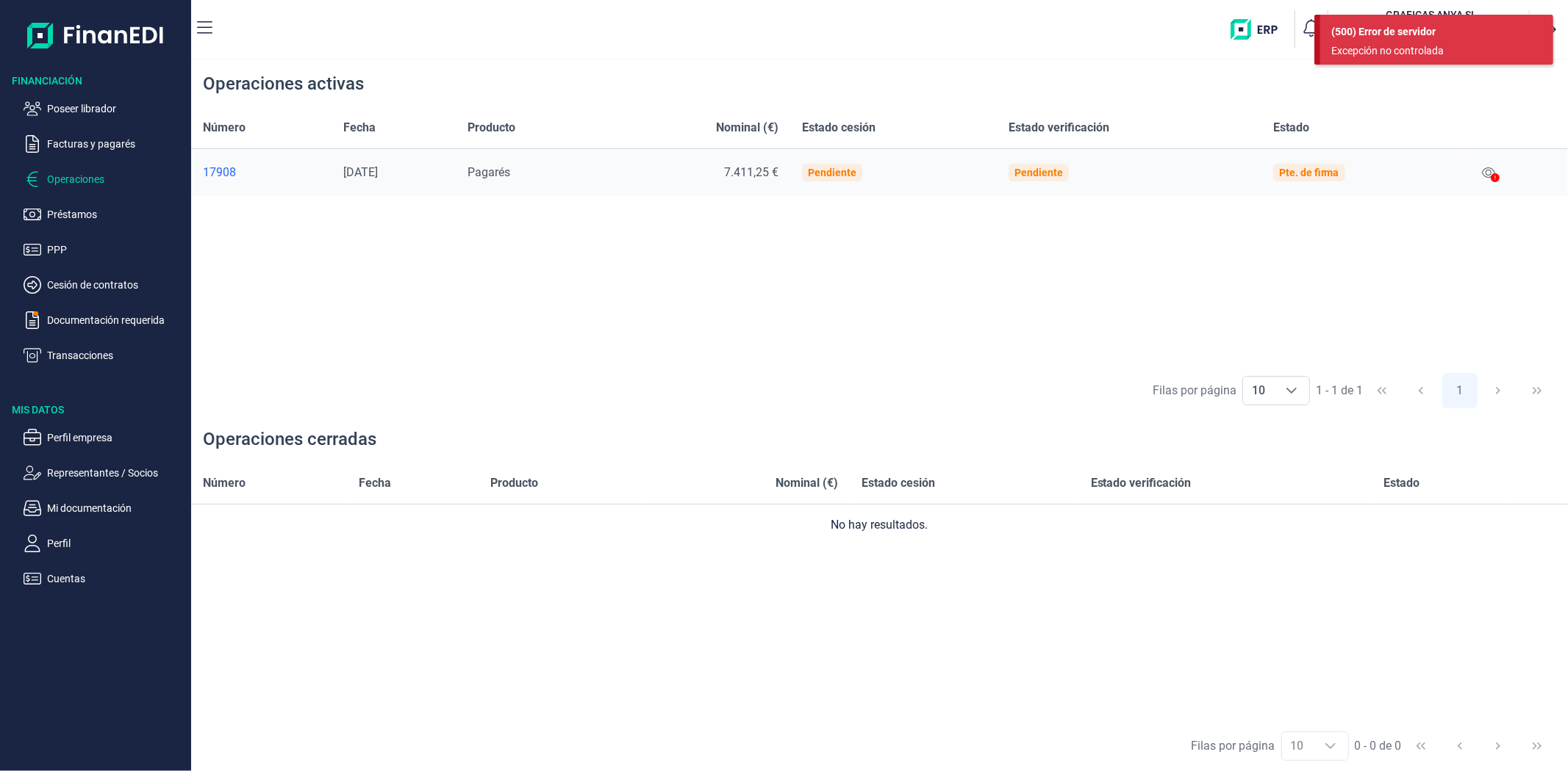
click at [84, 200] on ul "Poseer librador Facturas y pagarés Operaciones Préstamos PPP Cesión de contrato…" at bounding box center [95, 226] width 191 height 276
click at [82, 213] on p "Préstamos" at bounding box center [116, 214] width 139 height 17
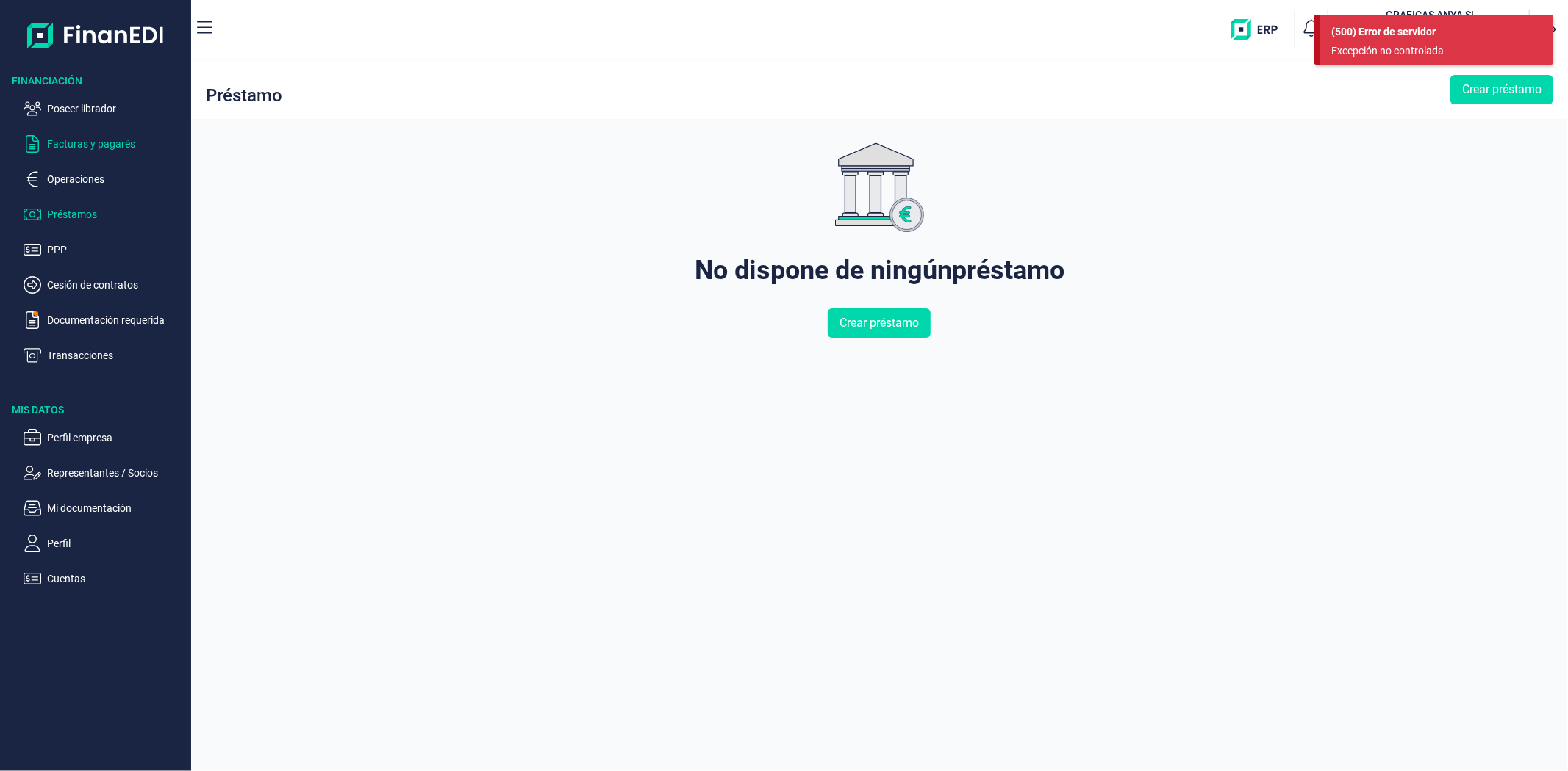
click at [51, 143] on p "Facturas y pagarés" at bounding box center [116, 144] width 139 height 17
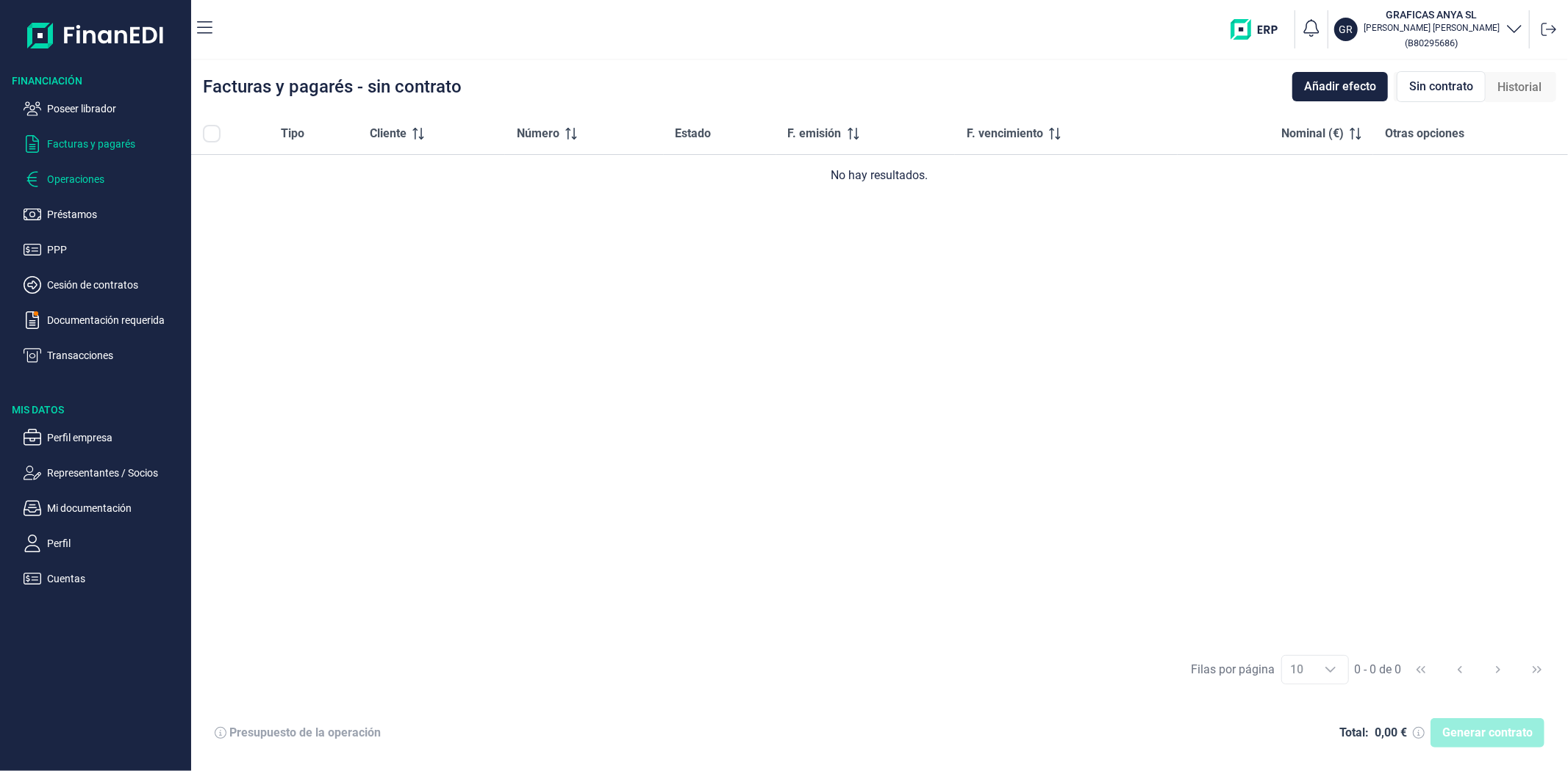
click at [77, 178] on p "Operaciones" at bounding box center [116, 179] width 139 height 17
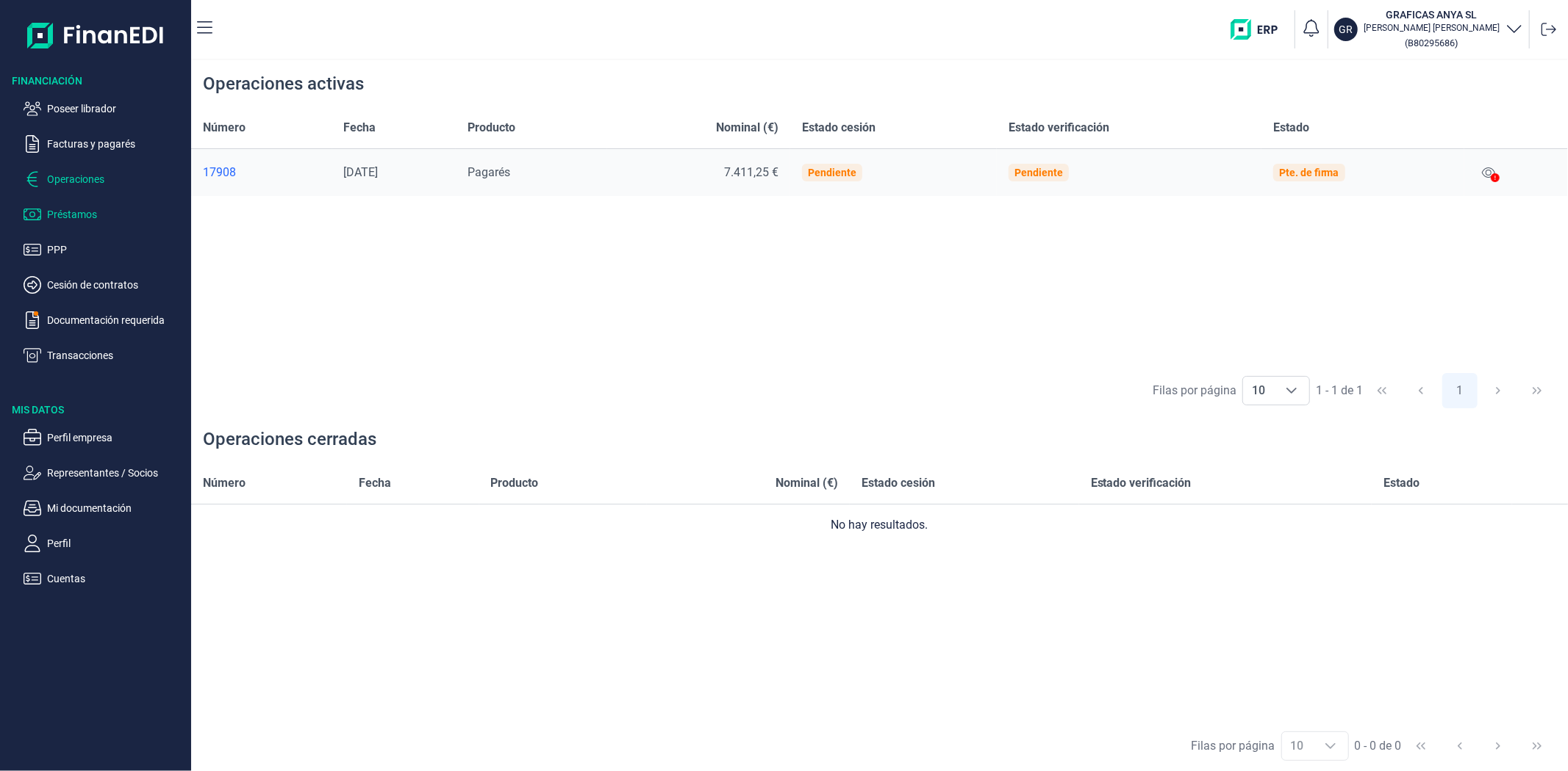
click at [92, 212] on p "Préstamos" at bounding box center [116, 214] width 139 height 17
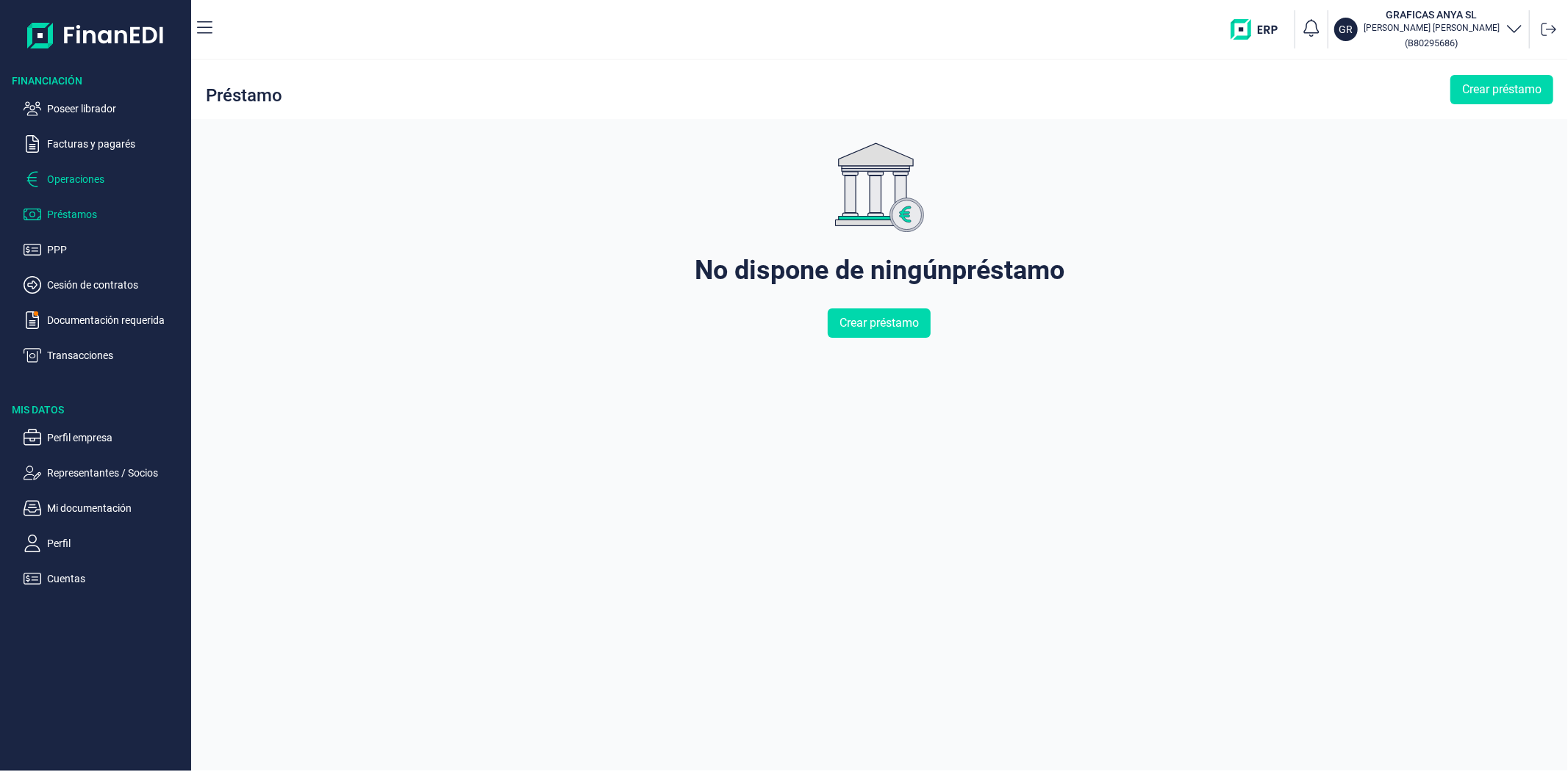
click at [78, 175] on p "Operaciones" at bounding box center [116, 179] width 139 height 17
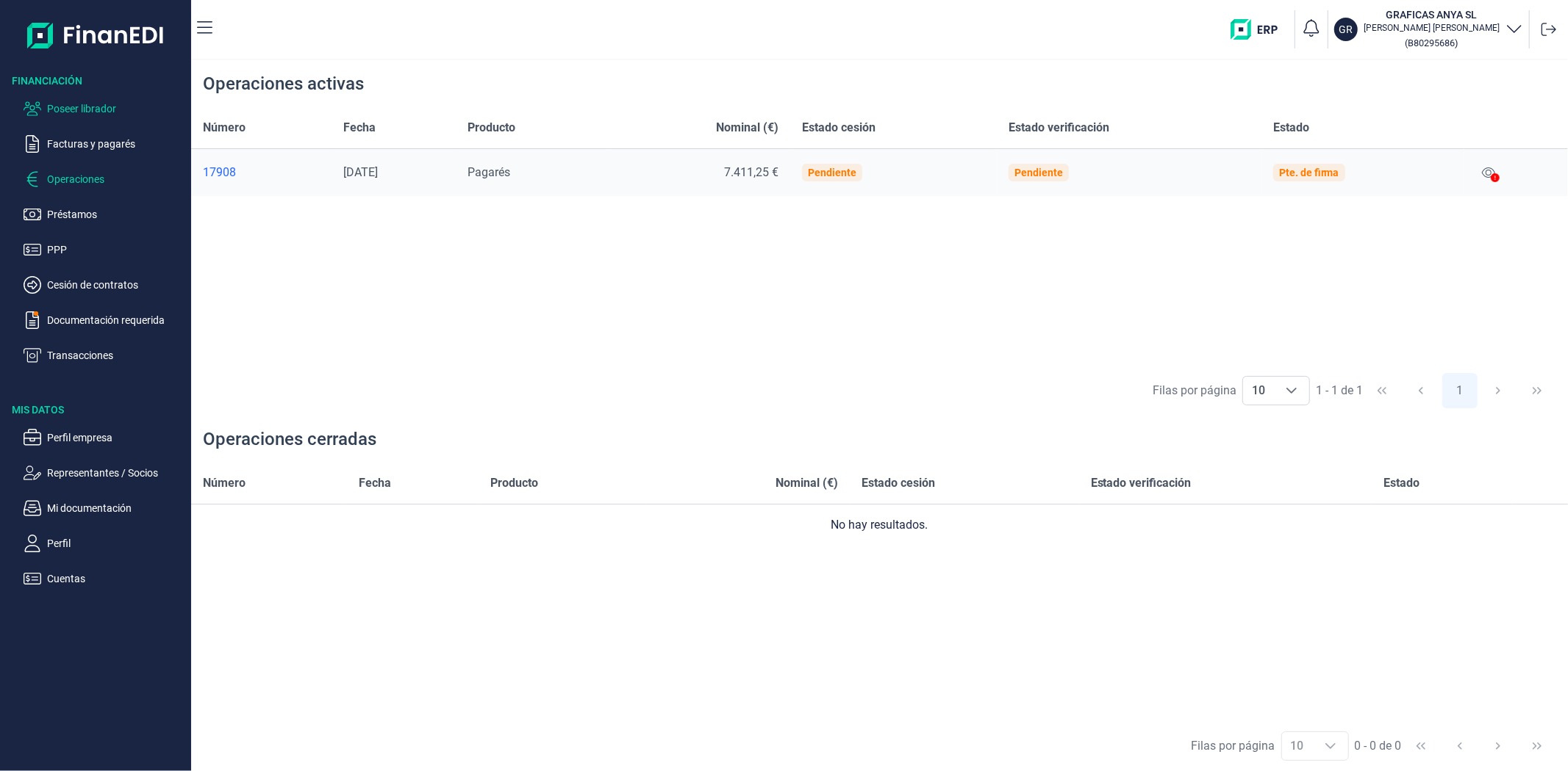
click at [71, 114] on p "Poseer librador" at bounding box center [116, 109] width 139 height 17
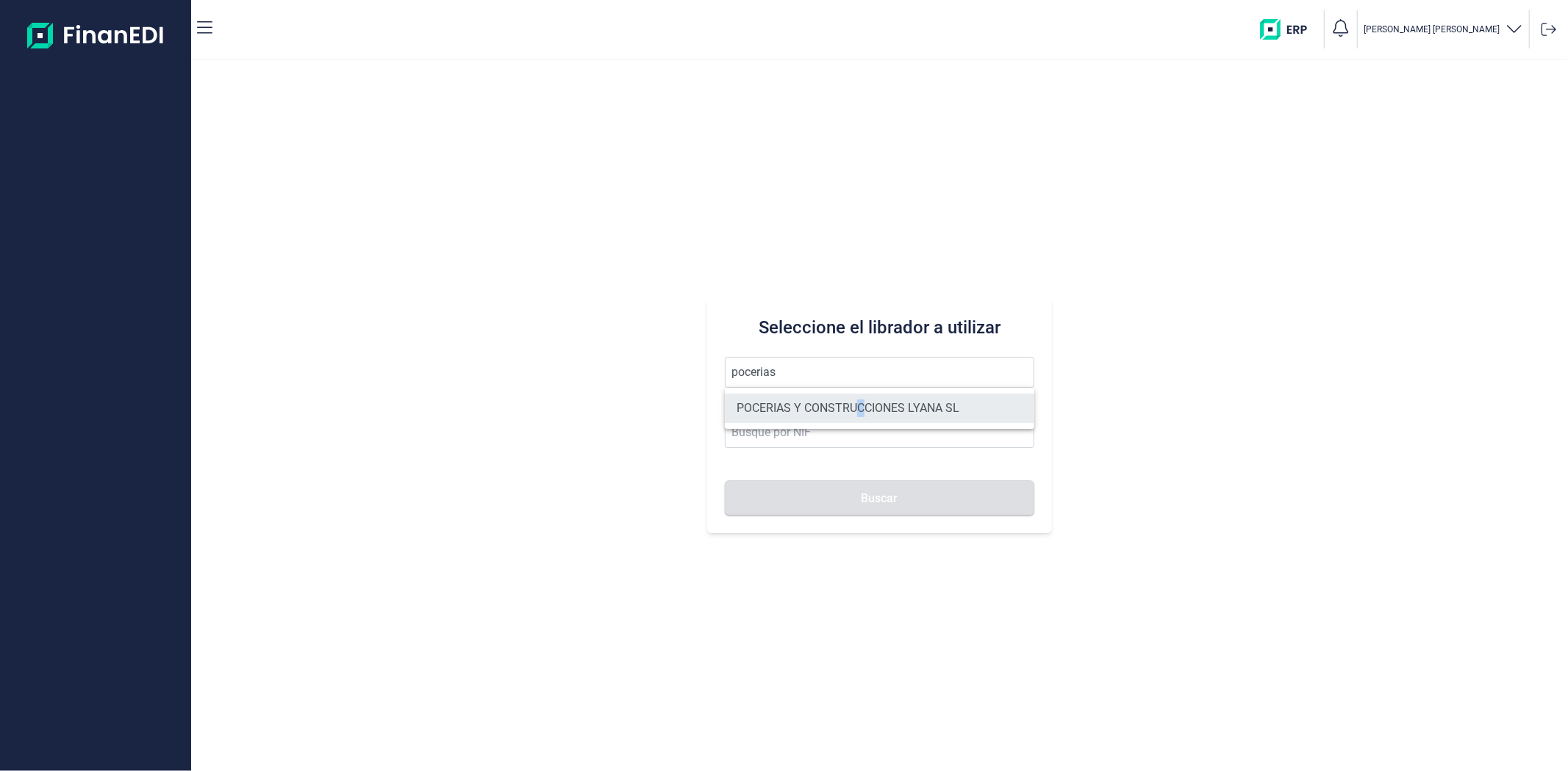
click at [858, 409] on li "POCERIAS Y CONSTRUCCIONES LYANA SL" at bounding box center [879, 409] width 309 height 30
type input "POCERIAS Y CONSTRUCCIONES LYANA SL"
type input "B86776226"
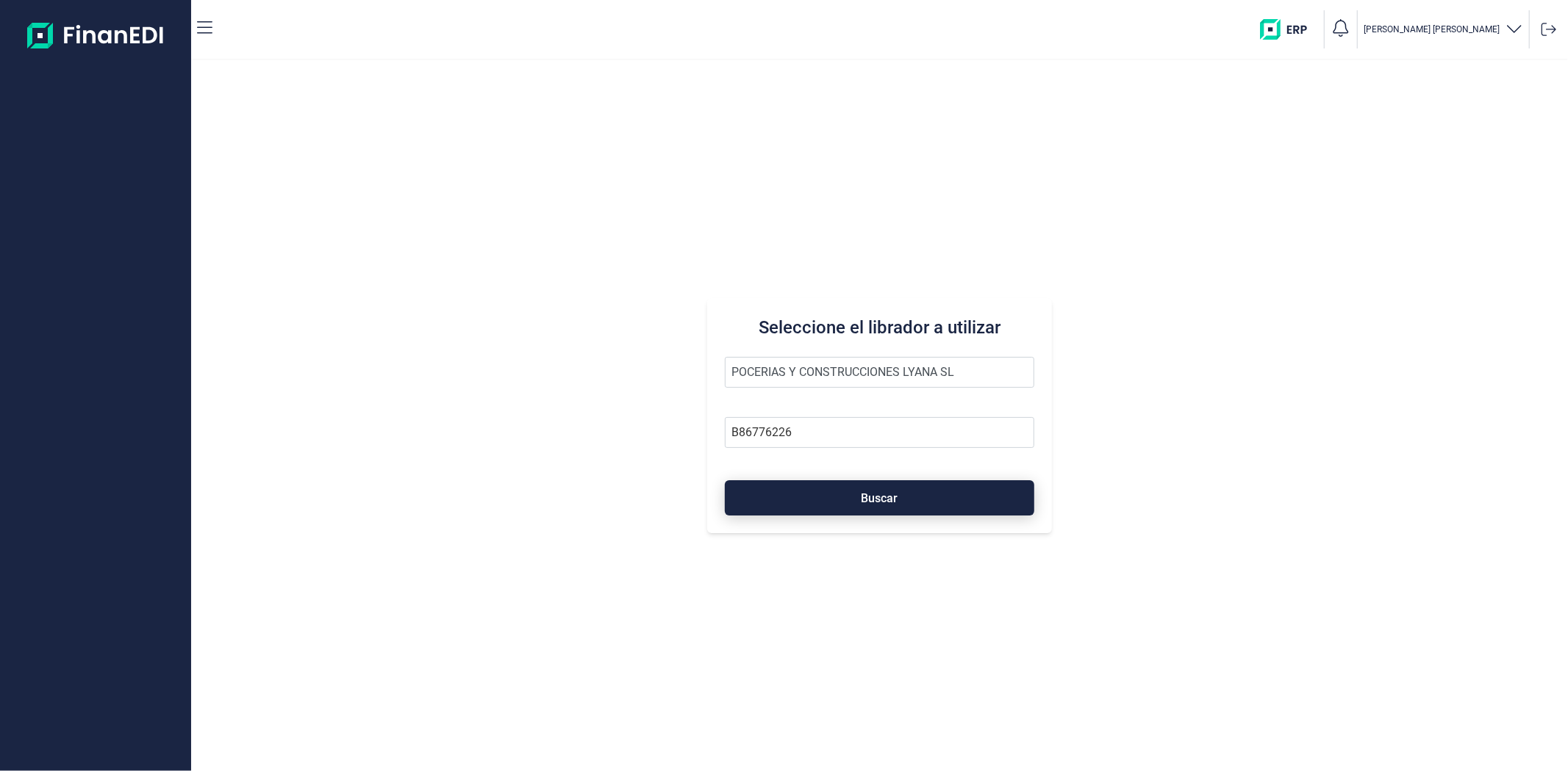
click at [869, 494] on span "Buscar" at bounding box center [879, 498] width 37 height 11
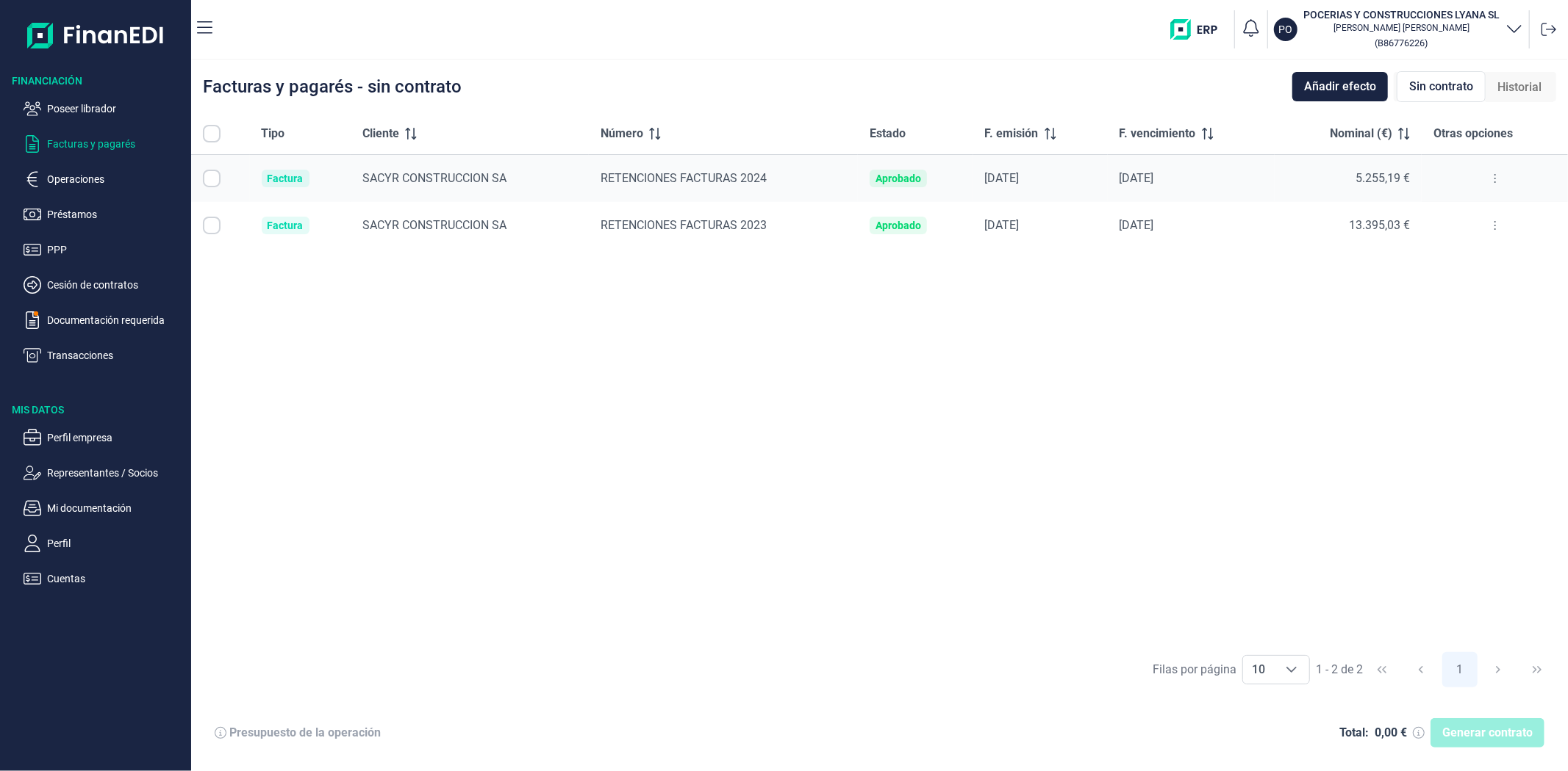
checkbox input "true"
click at [857, 457] on div "Tipo Cliente Número Estado F. emisión F. vencimiento Nominal (€) Otras opciones…" at bounding box center [879, 379] width 1376 height 531
click at [858, 651] on div "Filas por página 10 10 10 1 - 2 de 2 1" at bounding box center [879, 669] width 1376 height 51
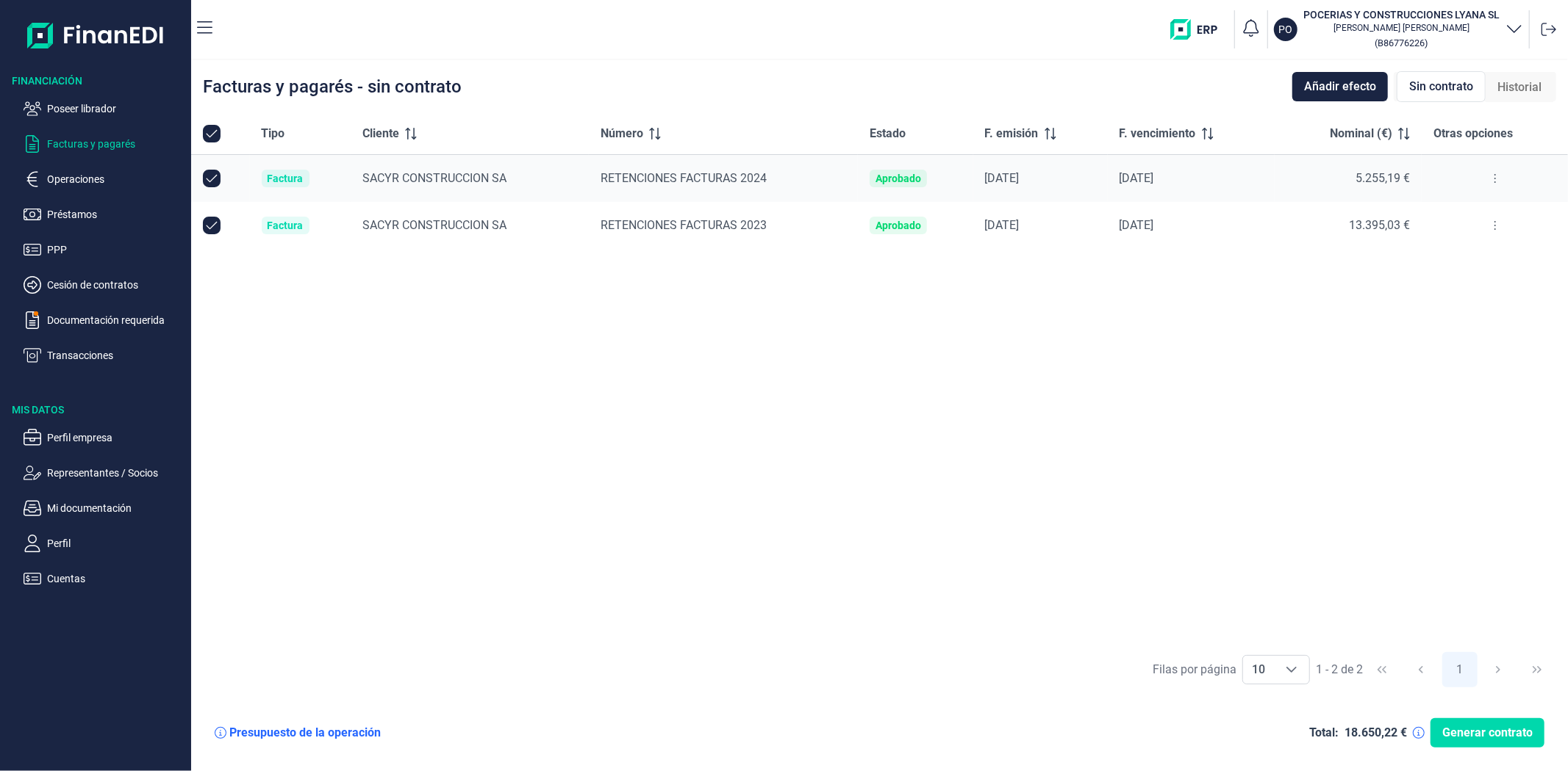
click at [457, 457] on div "Tipo Cliente Número Estado F. emisión F. vencimiento Nominal (€) Otras opciones…" at bounding box center [879, 379] width 1376 height 531
click at [529, 60] on div "Facturas y pagarés - sin contrato Añadir efecto Sin contrato Historial" at bounding box center [879, 86] width 1376 height 53
click at [1265, 335] on div "Tipo Cliente Número Estado F. emisión F. vencimiento Nominal (€) Otras opciones…" at bounding box center [879, 379] width 1376 height 531
click at [407, 380] on div "Tipo Cliente Número Estado F. emisión F. vencimiento Nominal (€) Otras opciones…" at bounding box center [879, 379] width 1376 height 531
drag, startPoint x: 554, startPoint y: 436, endPoint x: 766, endPoint y: 485, distance: 217.6
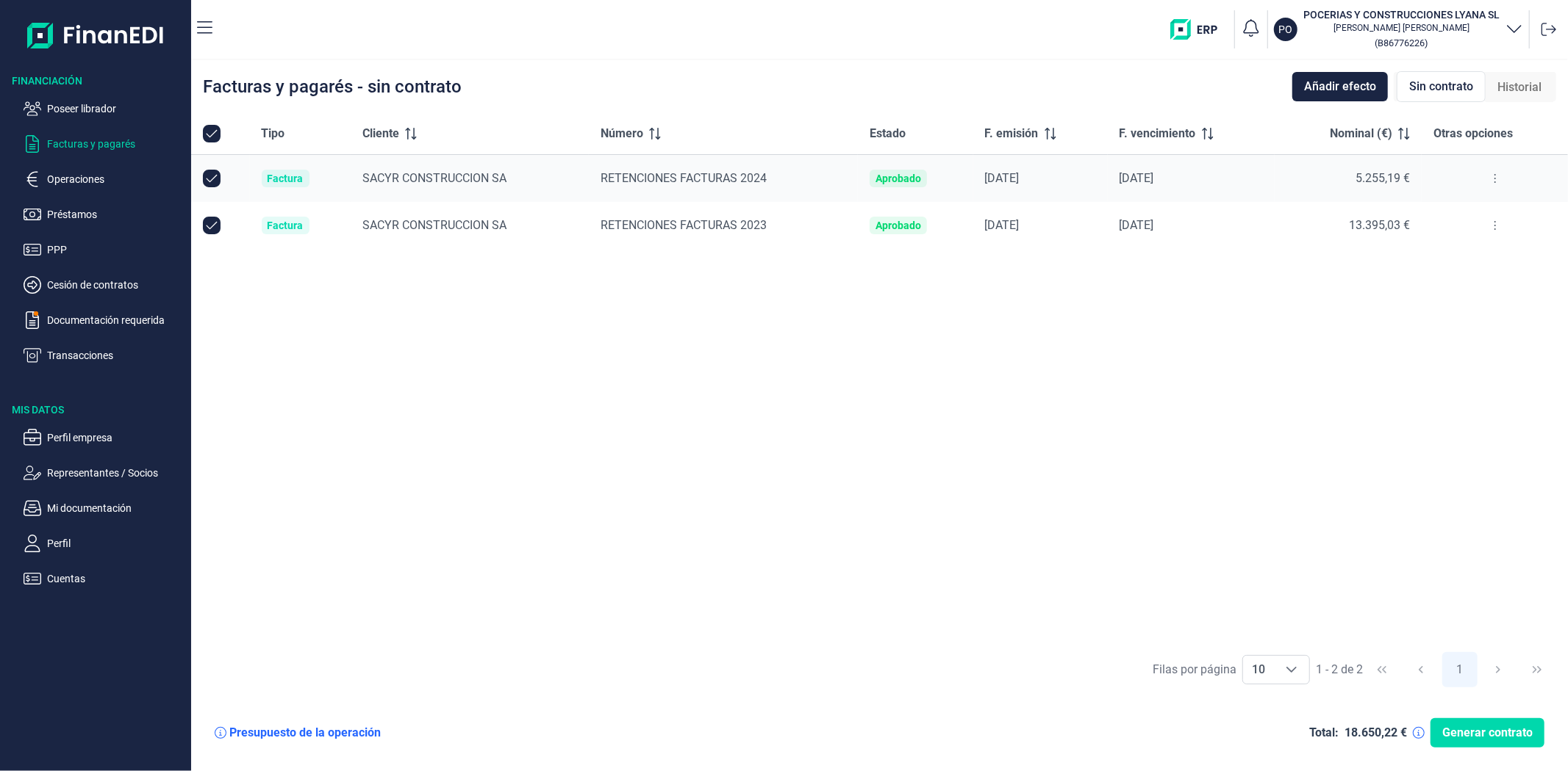
click at [554, 437] on div "Tipo Cliente Número Estado F. emisión F. vencimiento Nominal (€) Otras opciones…" at bounding box center [879, 379] width 1376 height 531
click at [86, 360] on p "Transacciones" at bounding box center [116, 355] width 139 height 17
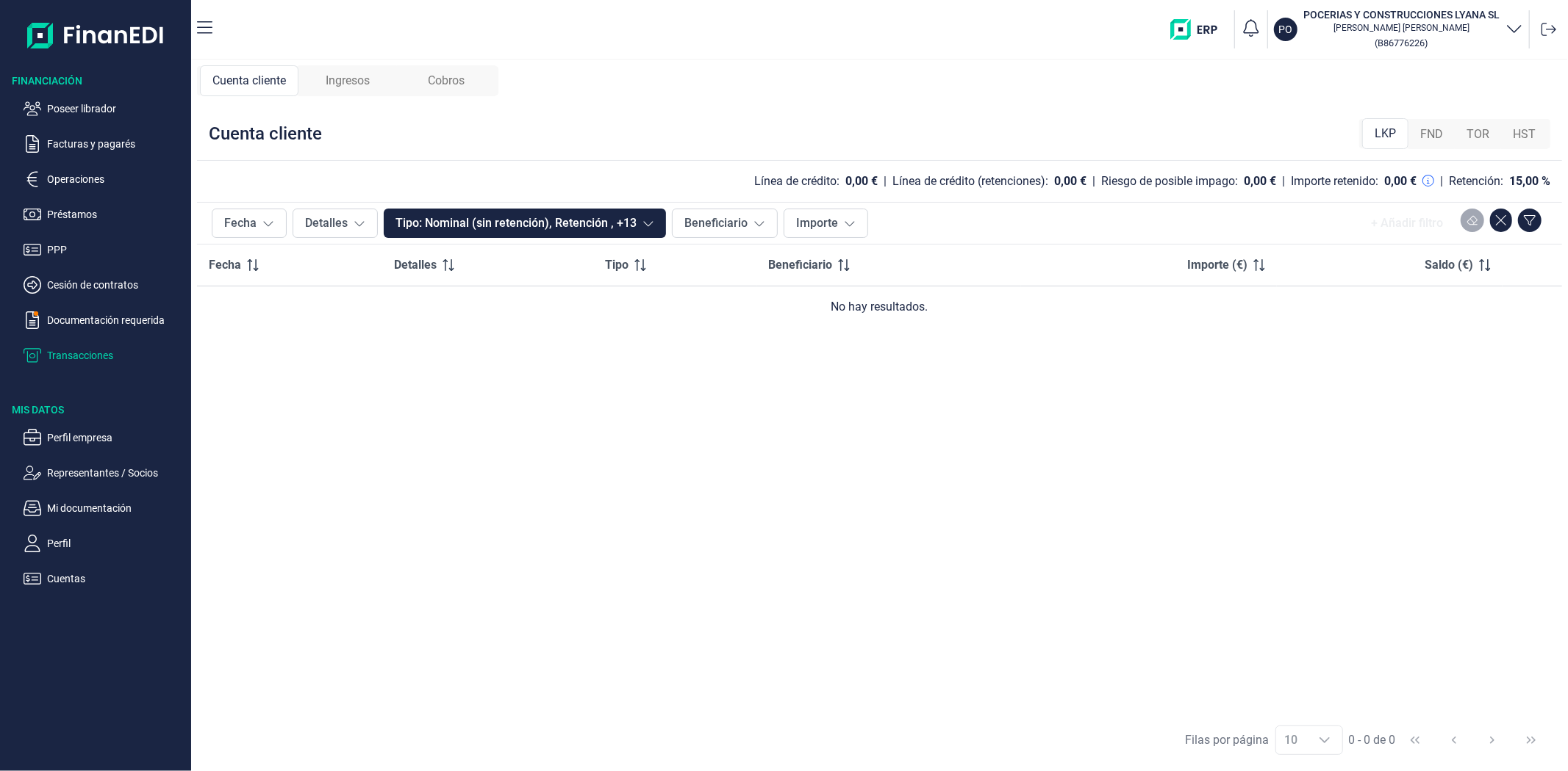
click at [1117, 480] on div "Fecha Detalles Tipo Beneficiario Importe (€) Saldo (€) No hay resultados." at bounding box center [879, 480] width 1365 height 470
click at [1436, 127] on span "FND" at bounding box center [1431, 134] width 23 height 17
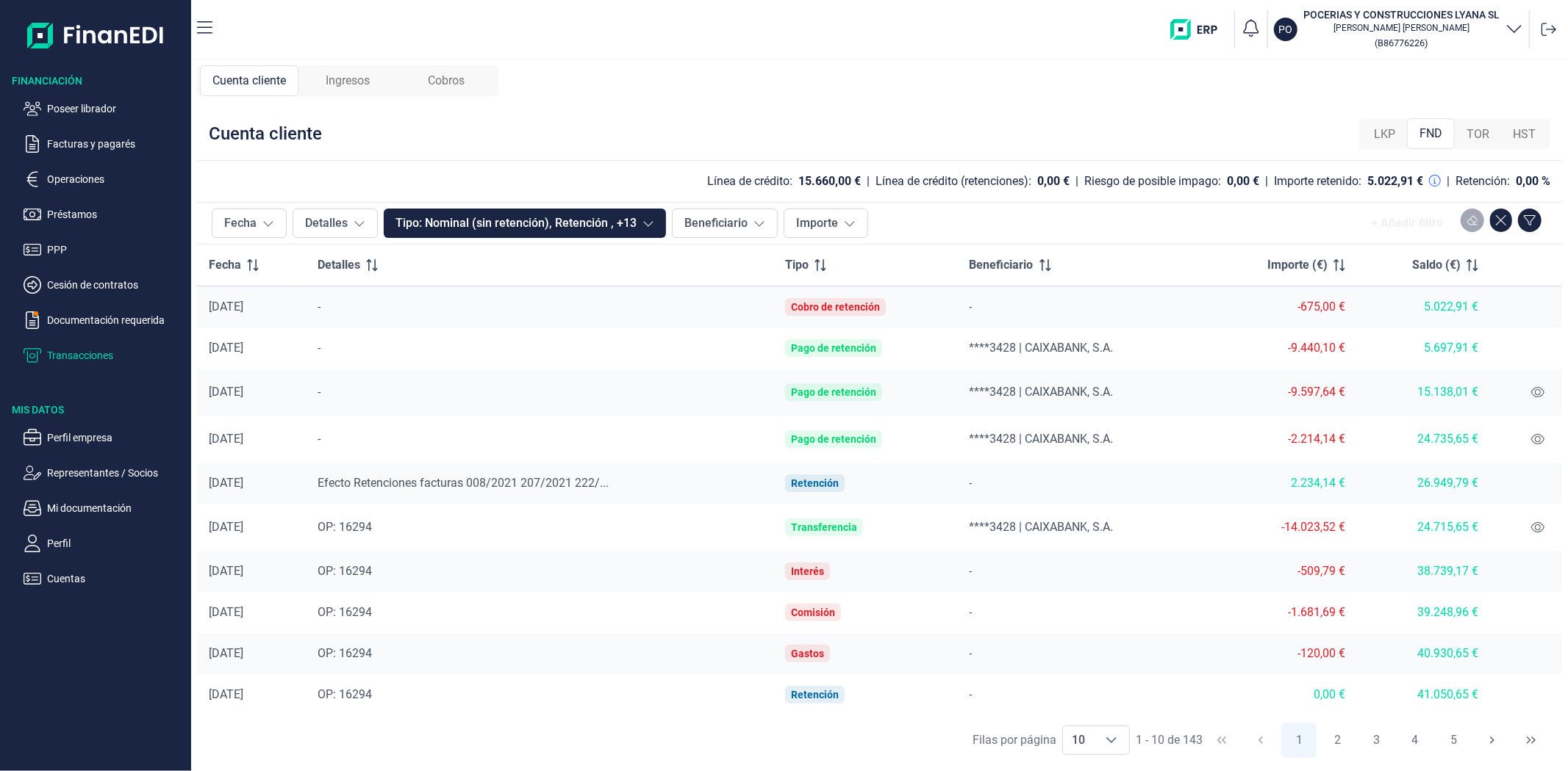
click at [750, 109] on div "Cuenta cliente LKP FND TOR HST" at bounding box center [879, 134] width 1365 height 54
click at [716, 139] on div "Cuenta cliente LKP FND TOR HST" at bounding box center [879, 134] width 1365 height 54
click at [73, 148] on p "Facturas y pagarés" at bounding box center [116, 144] width 139 height 17
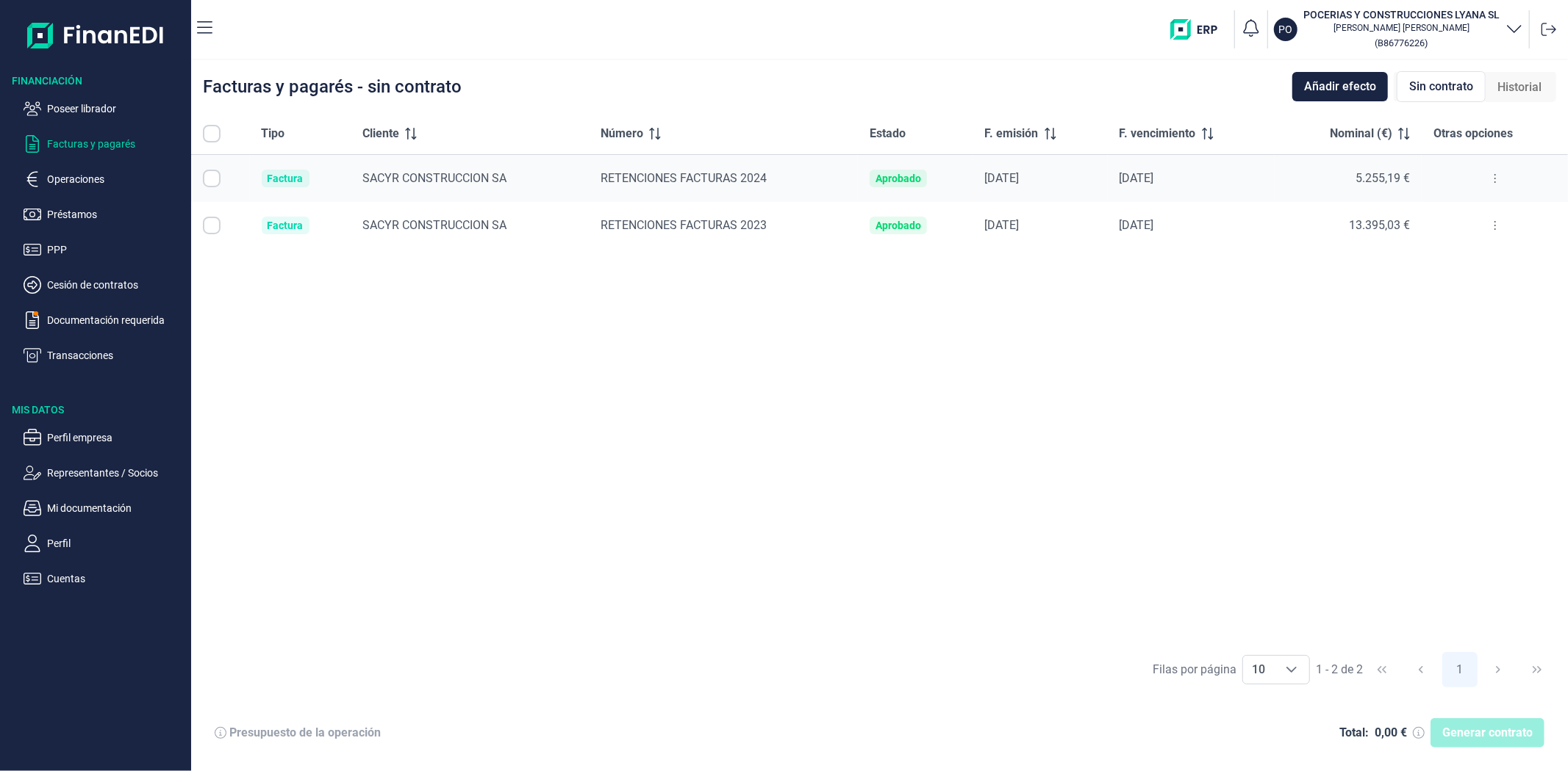
checkbox input "true"
click at [79, 103] on p "Poseer librador" at bounding box center [116, 109] width 139 height 17
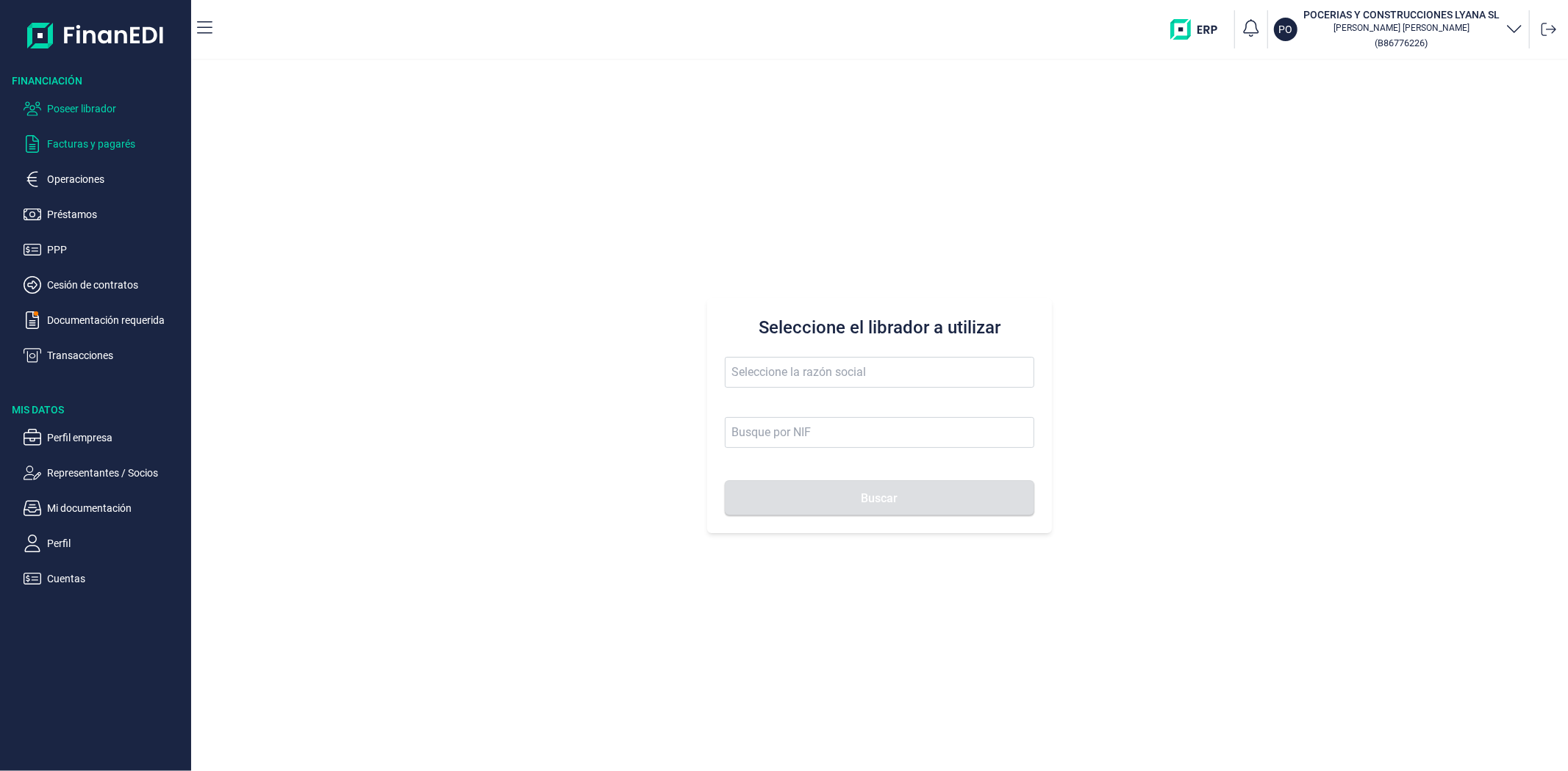
click at [82, 145] on p "Facturas y pagarés" at bounding box center [116, 144] width 139 height 17
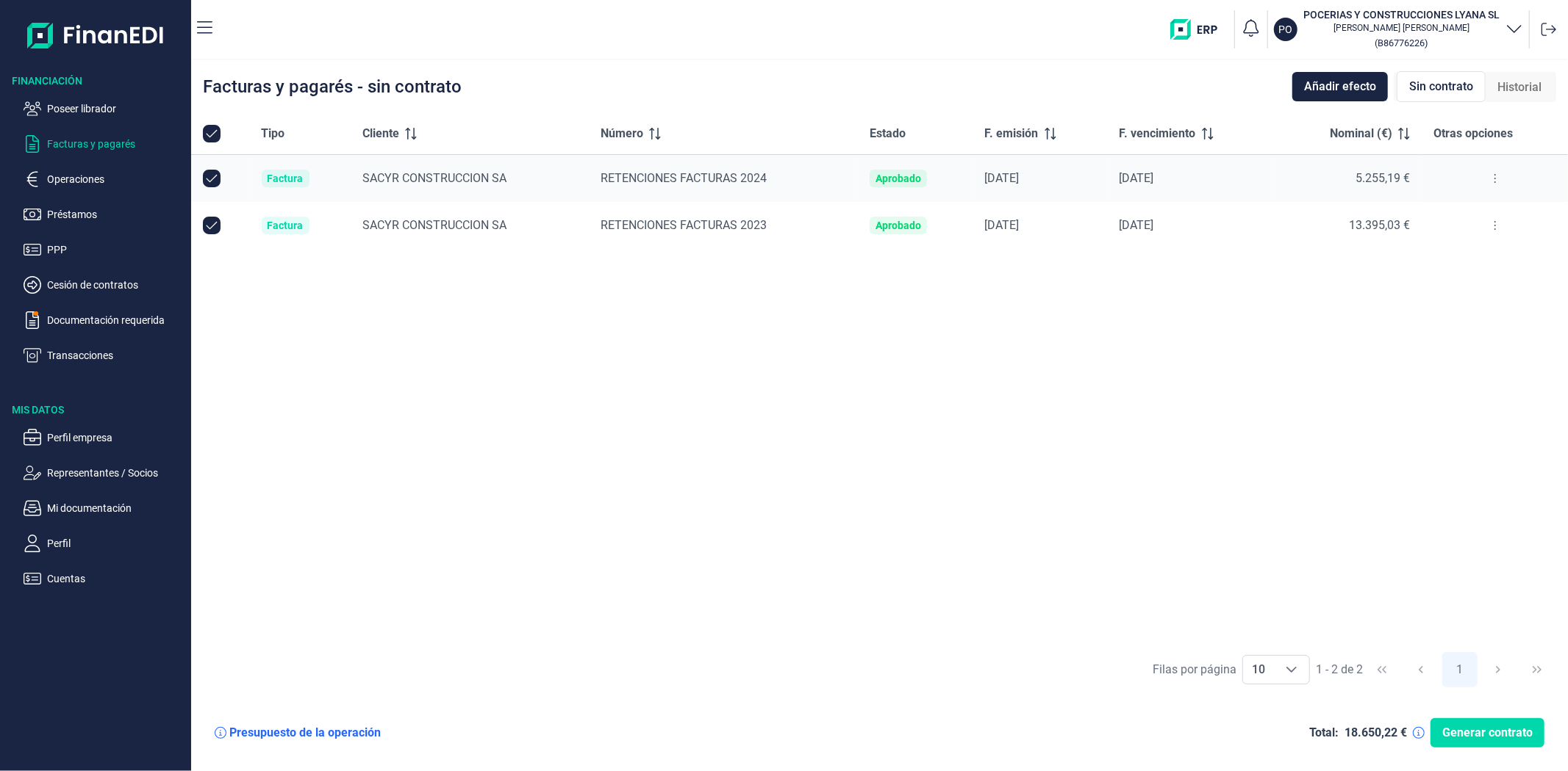
drag, startPoint x: 472, startPoint y: 465, endPoint x: 480, endPoint y: 479, distance: 16.1
click at [473, 466] on div "Tipo Cliente Número Estado F. emisión F. vencimiento Nominal (€) Otras opciones…" at bounding box center [879, 379] width 1376 height 531
click at [643, 620] on div "Tipo Cliente Número Estado F. emisión F. vencimiento Nominal (€) Otras opciones…" at bounding box center [879, 379] width 1376 height 531
click at [988, 429] on div "Tipo Cliente Número Estado F. emisión F. vencimiento Nominal (€) Otras opciones…" at bounding box center [879, 379] width 1376 height 531
click at [986, 424] on div "Tipo Cliente Número Estado F. emisión F. vencimiento Nominal (€) Otras opciones…" at bounding box center [879, 379] width 1376 height 531
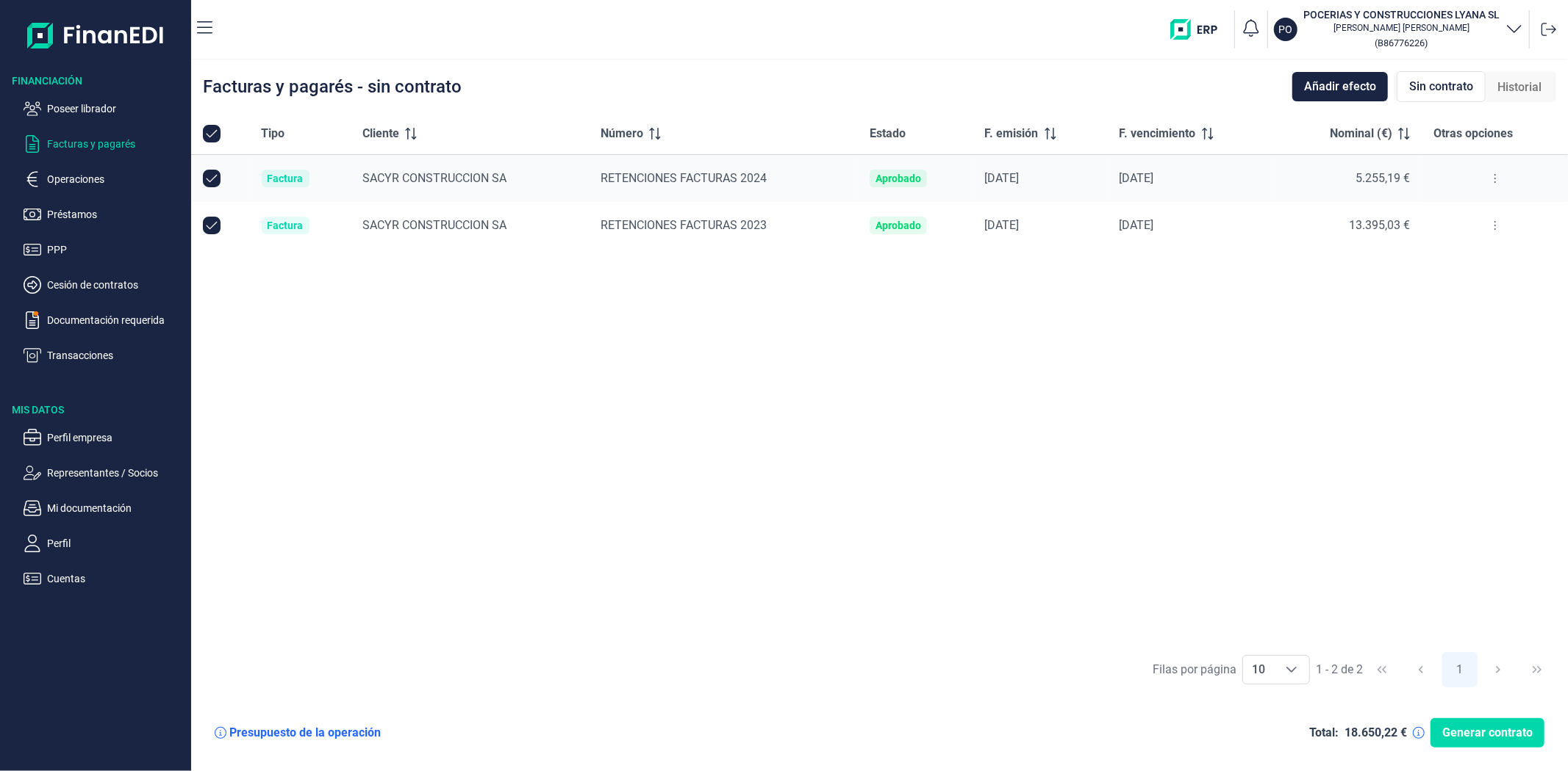
click at [966, 524] on div "Tipo Cliente Número Estado F. emisión F. vencimiento Nominal (€) Otras opciones…" at bounding box center [879, 379] width 1376 height 531
click at [967, 645] on div "Filas por página 10 10 10 1 - 2 de 2 1" at bounding box center [879, 669] width 1376 height 51
click at [885, 539] on div "Tipo Cliente Número Estado F. emisión F. vencimiento Nominal (€) Otras opciones…" at bounding box center [879, 379] width 1376 height 531
click at [1282, 459] on div "Tipo Cliente Número Estado F. emisión F. vencimiento Nominal (€) Otras opciones…" at bounding box center [879, 379] width 1376 height 531
click at [1436, 517] on div "Tipo Cliente Número Estado F. emisión F. vencimiento Nominal (€) Otras opciones…" at bounding box center [879, 379] width 1376 height 531
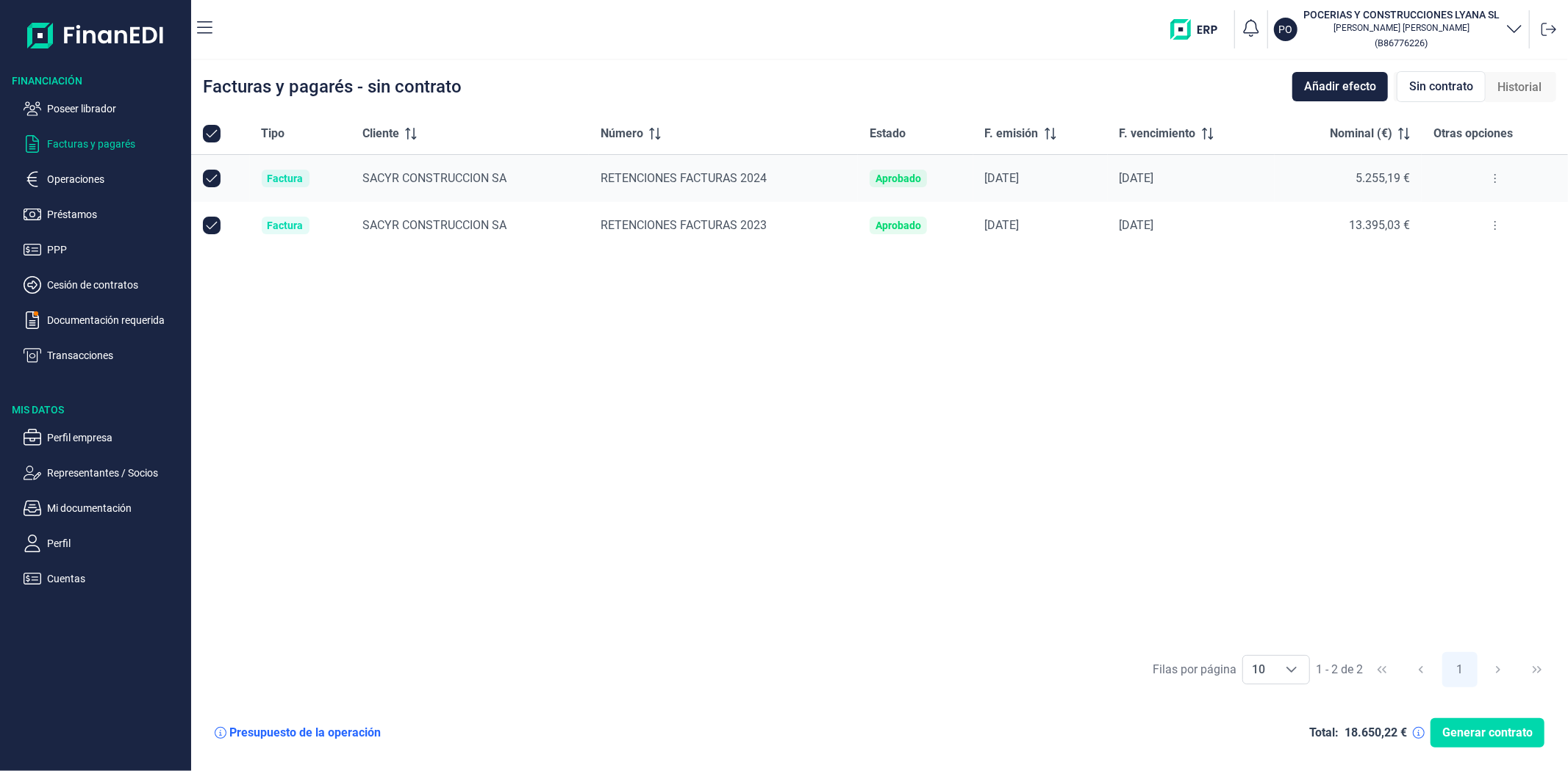
click at [1012, 565] on div "Tipo Cliente Número Estado F. emisión F. vencimiento Nominal (€) Otras opciones…" at bounding box center [879, 379] width 1376 height 531
click at [1273, 525] on div "Tipo Cliente Número Estado F. emisión F. vencimiento Nominal (€) Otras opciones…" at bounding box center [879, 379] width 1376 height 531
click at [1106, 499] on div "Tipo Cliente Número Estado F. emisión F. vencimiento Nominal (€) Otras opciones…" at bounding box center [879, 379] width 1376 height 531
click at [1497, 181] on button at bounding box center [1495, 178] width 26 height 24
click at [1492, 208] on span "Ver detalle de la factura" at bounding box center [1441, 215] width 107 height 15
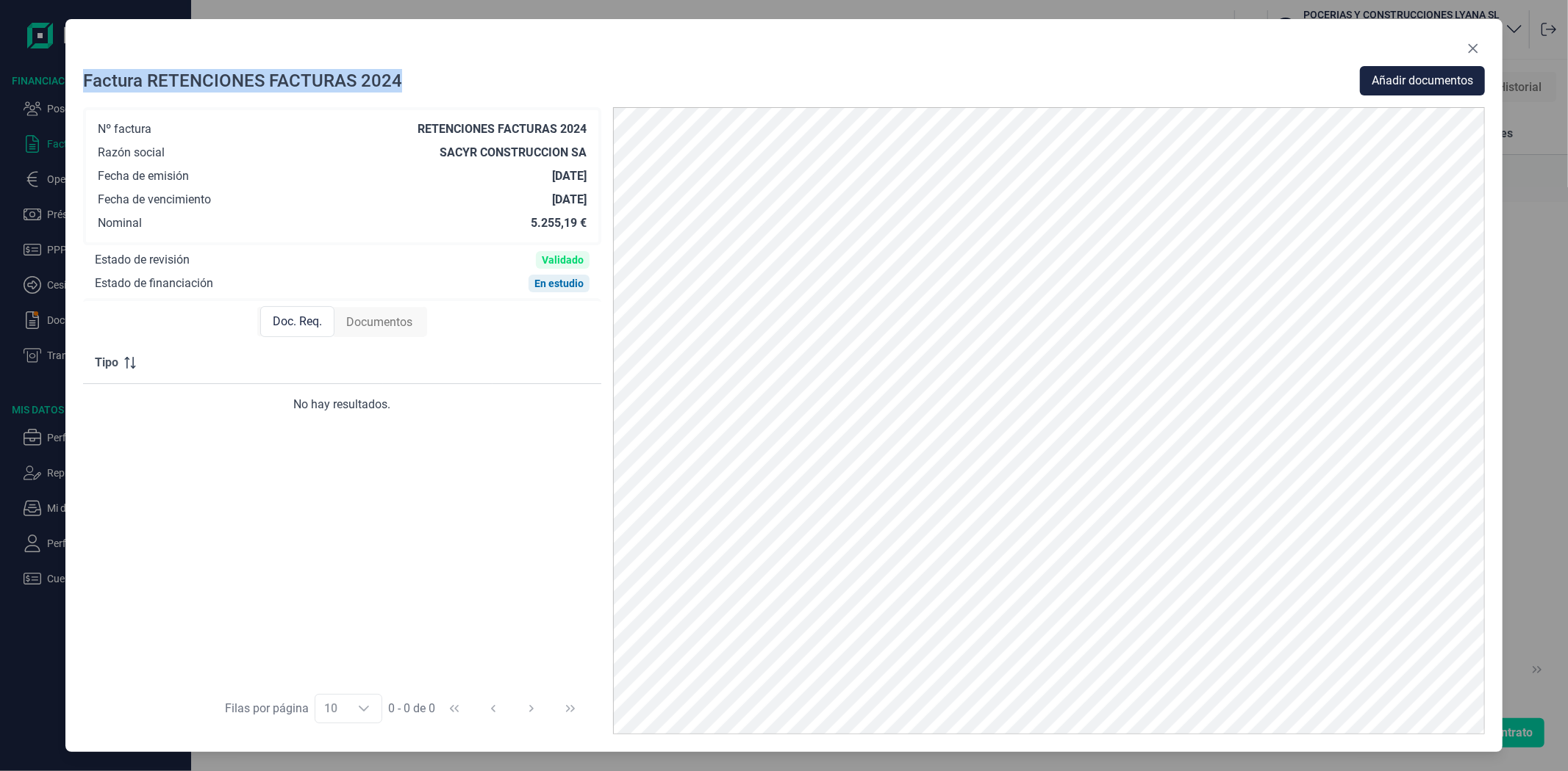
drag, startPoint x: 767, startPoint y: 69, endPoint x: 729, endPoint y: 53, distance: 41.2
click at [729, 53] on div "Factura RETENCIONES FACTURAS 2024 Añadir documentos Nº factura RETENCIONES FACT…" at bounding box center [784, 386] width 1436 height 734
drag, startPoint x: 1215, startPoint y: 60, endPoint x: 1291, endPoint y: 50, distance: 76.7
click at [1216, 60] on div at bounding box center [784, 51] width 1402 height 30
click at [1474, 47] on icon "Close" at bounding box center [1473, 48] width 11 height 11
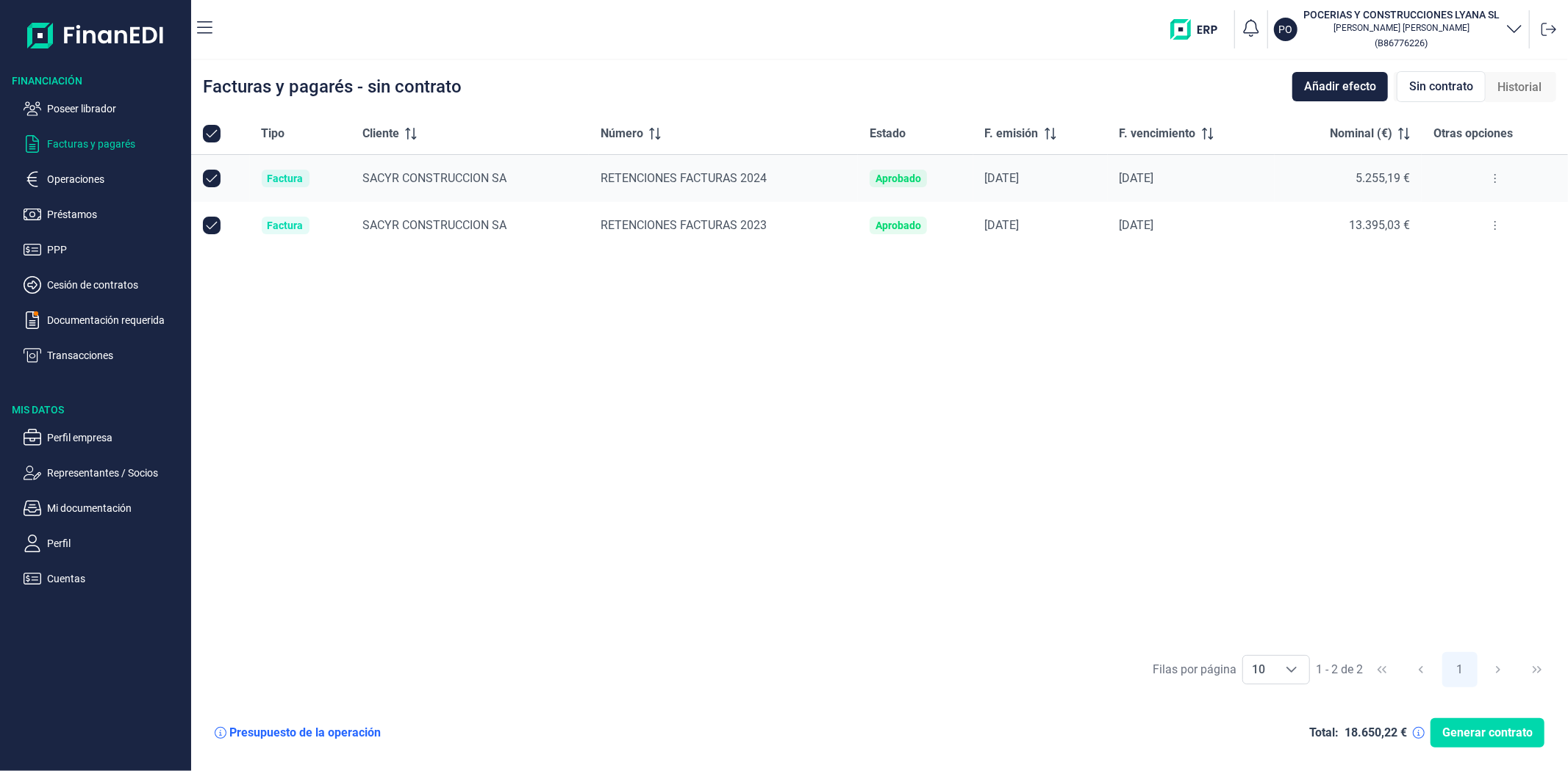
drag, startPoint x: 1477, startPoint y: 519, endPoint x: 1474, endPoint y: 533, distance: 14.3
click at [1477, 519] on div "Tipo Cliente Número Estado F. emisión F. vencimiento Nominal (€) Otras opciones…" at bounding box center [879, 379] width 1376 height 531
click at [1429, 597] on div "Tipo Cliente Número Estado F. emisión F. vencimiento Nominal (€) Otras opciones…" at bounding box center [879, 379] width 1376 height 531
